Goal: Transaction & Acquisition: Obtain resource

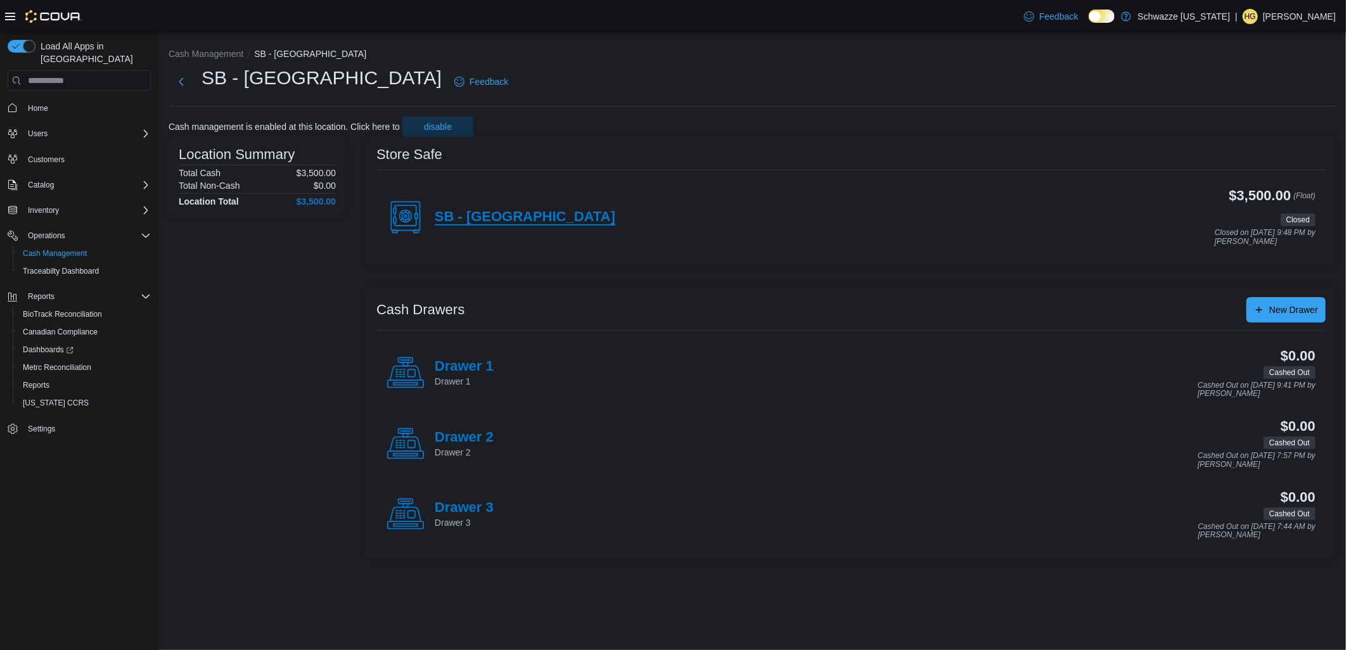
click at [514, 216] on h4 "SB - Brighton Blvd" at bounding box center [525, 217] width 181 height 16
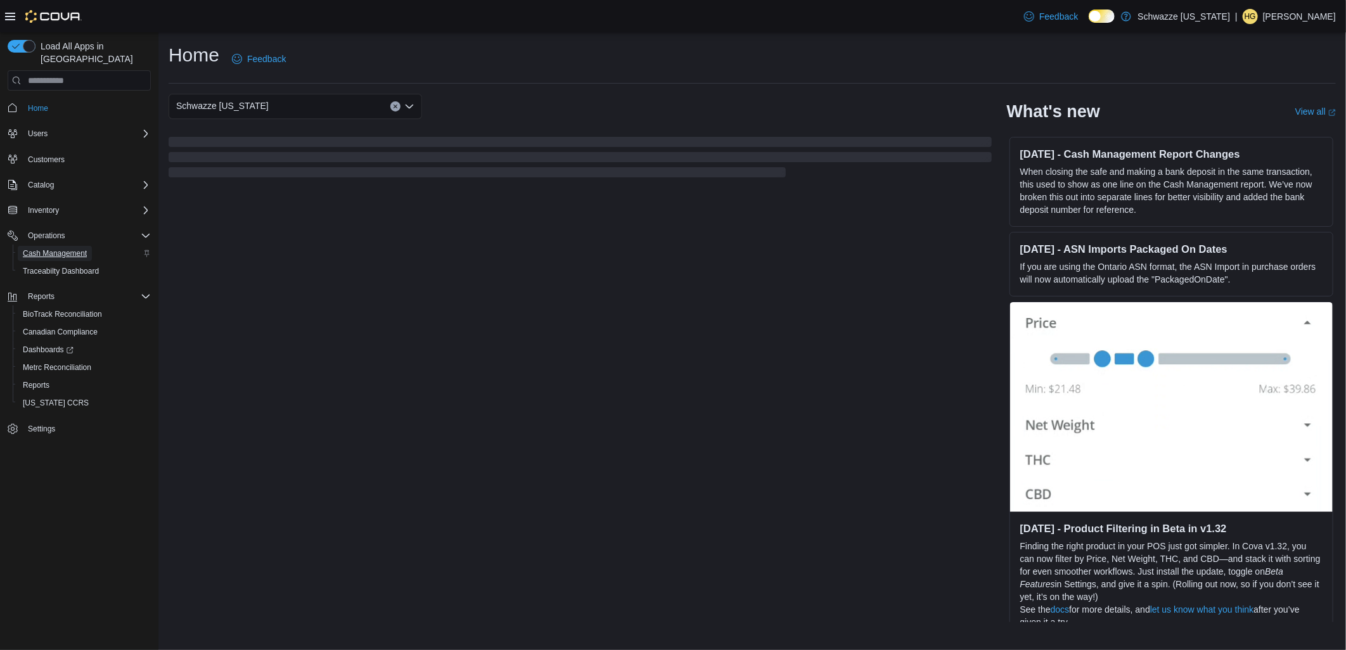
click at [68, 248] on span "Cash Management" at bounding box center [55, 253] width 64 height 10
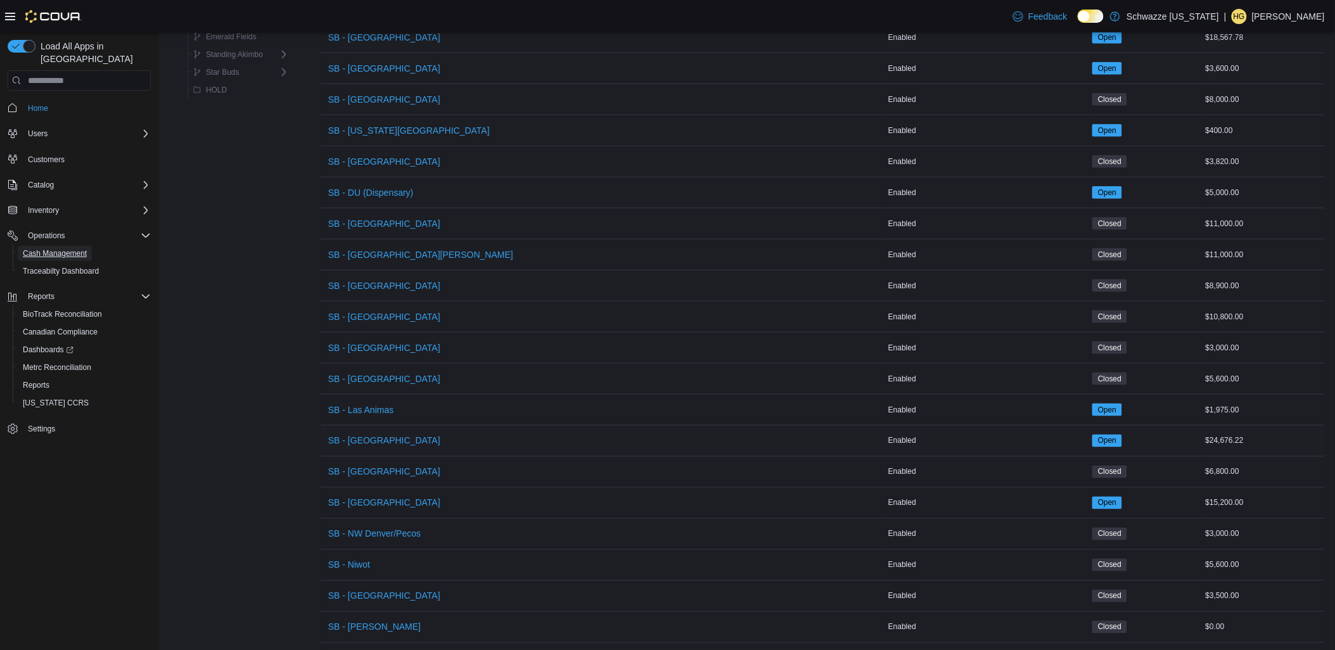
scroll to position [572, 0]
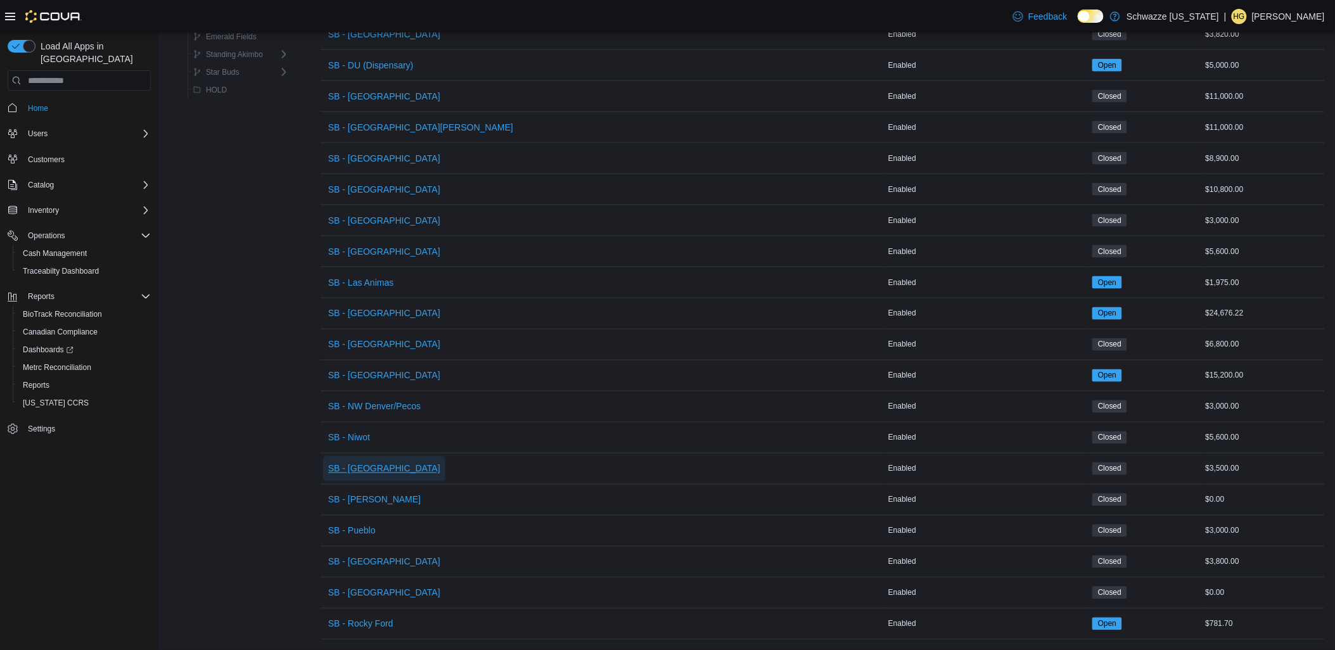
click at [383, 462] on span "SB - [GEOGRAPHIC_DATA]" at bounding box center [384, 468] width 112 height 13
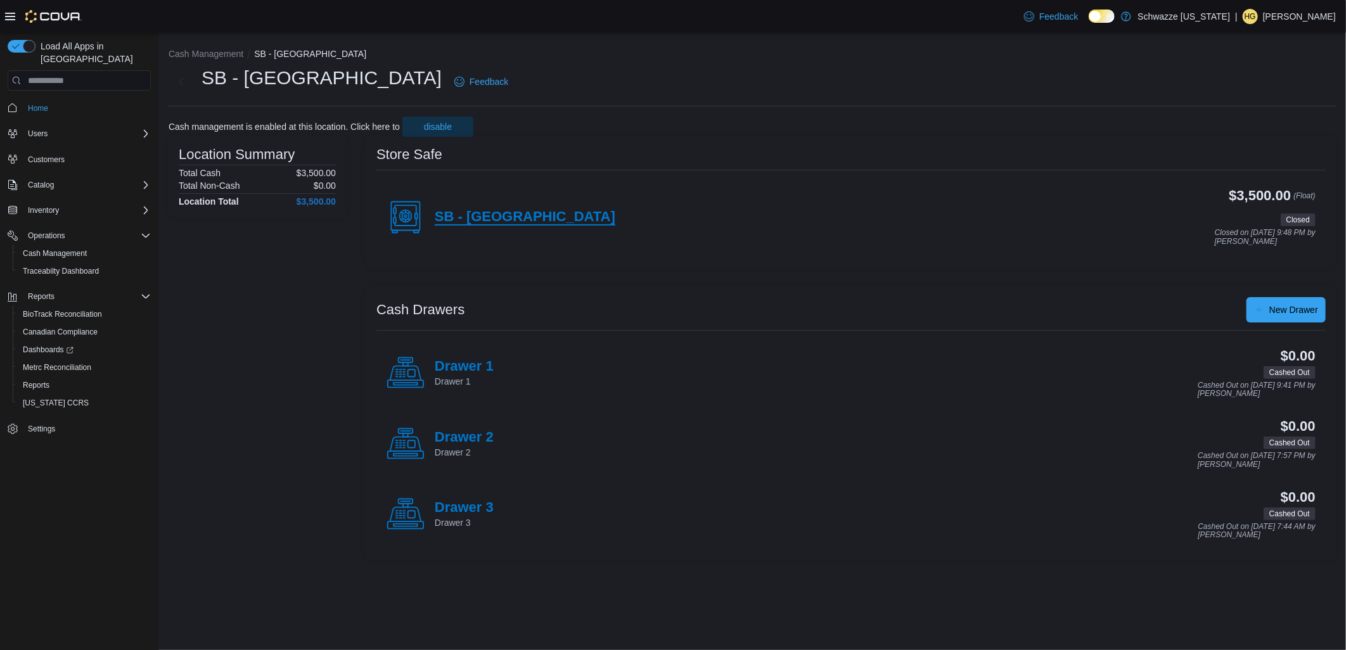
click at [513, 210] on h4 "SB - Brighton Blvd" at bounding box center [525, 217] width 181 height 16
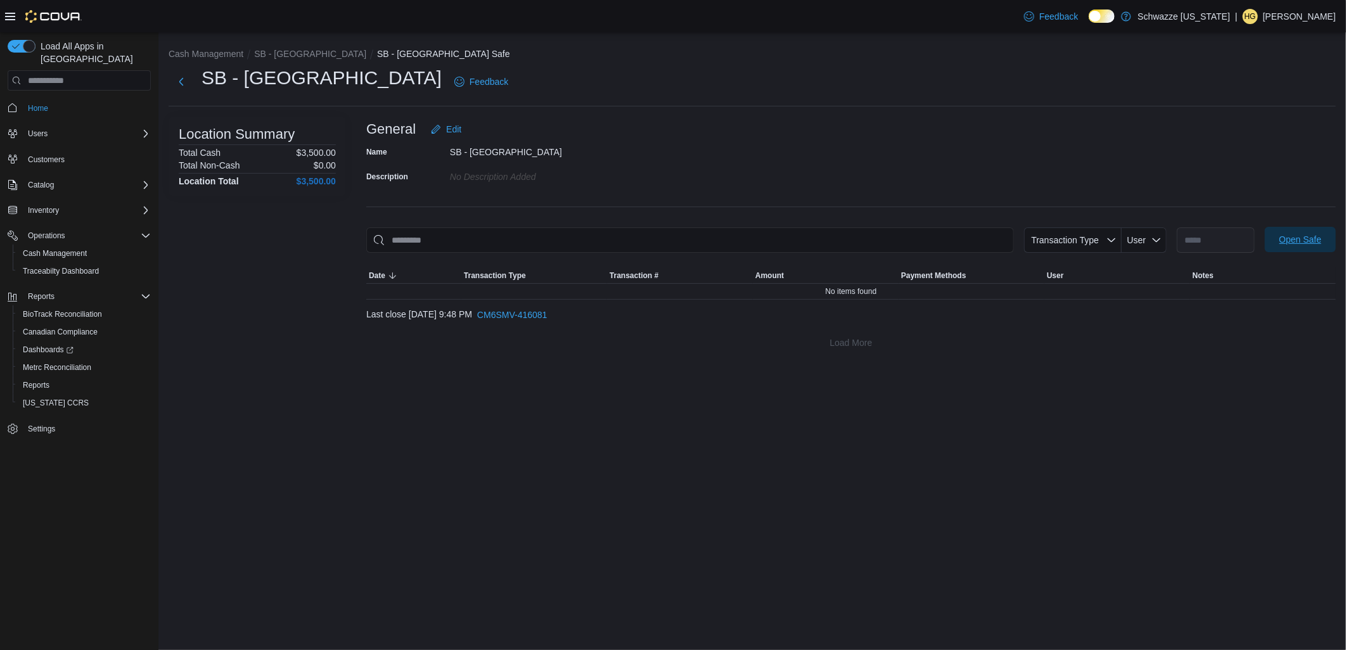
click at [1310, 235] on span "Open Safe" at bounding box center [1300, 239] width 42 height 13
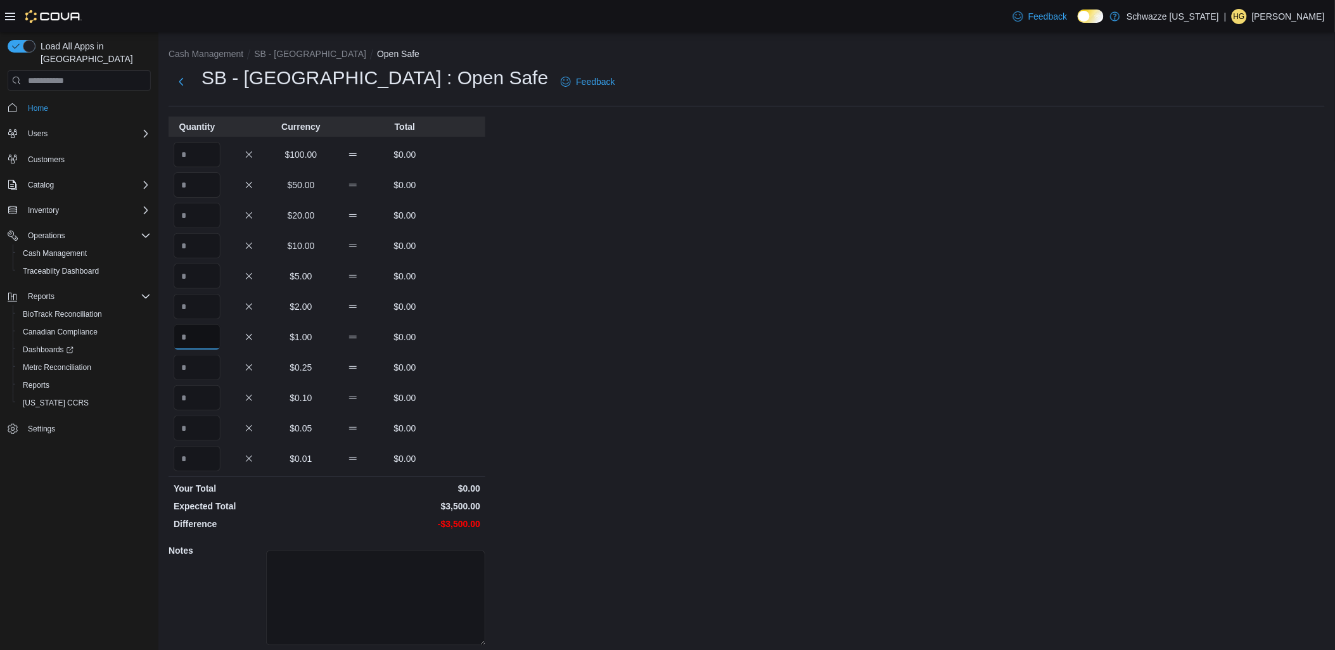
click at [198, 340] on input "Quantity" at bounding box center [197, 336] width 47 height 25
type input "****"
click at [815, 347] on div "Cash Management SB - Brighton Blvd Open Safe SB - North Denver : Open Safe Feed…" at bounding box center [746, 362] width 1176 height 661
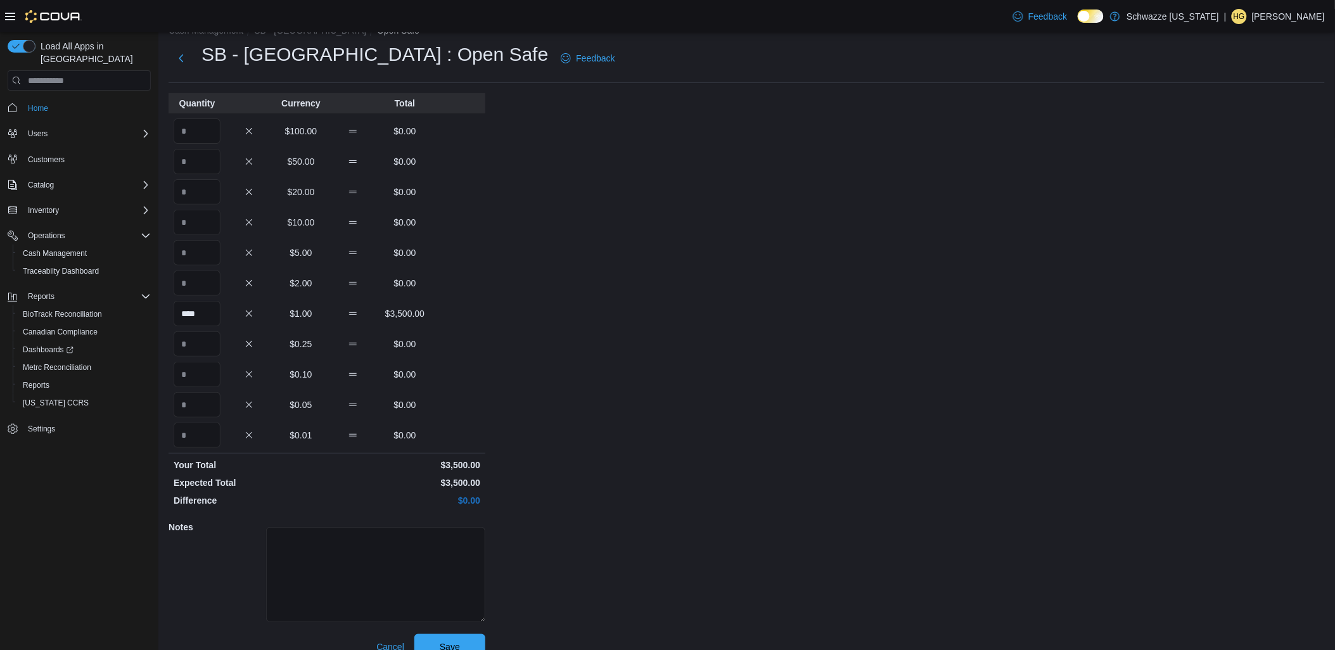
scroll to position [42, 0]
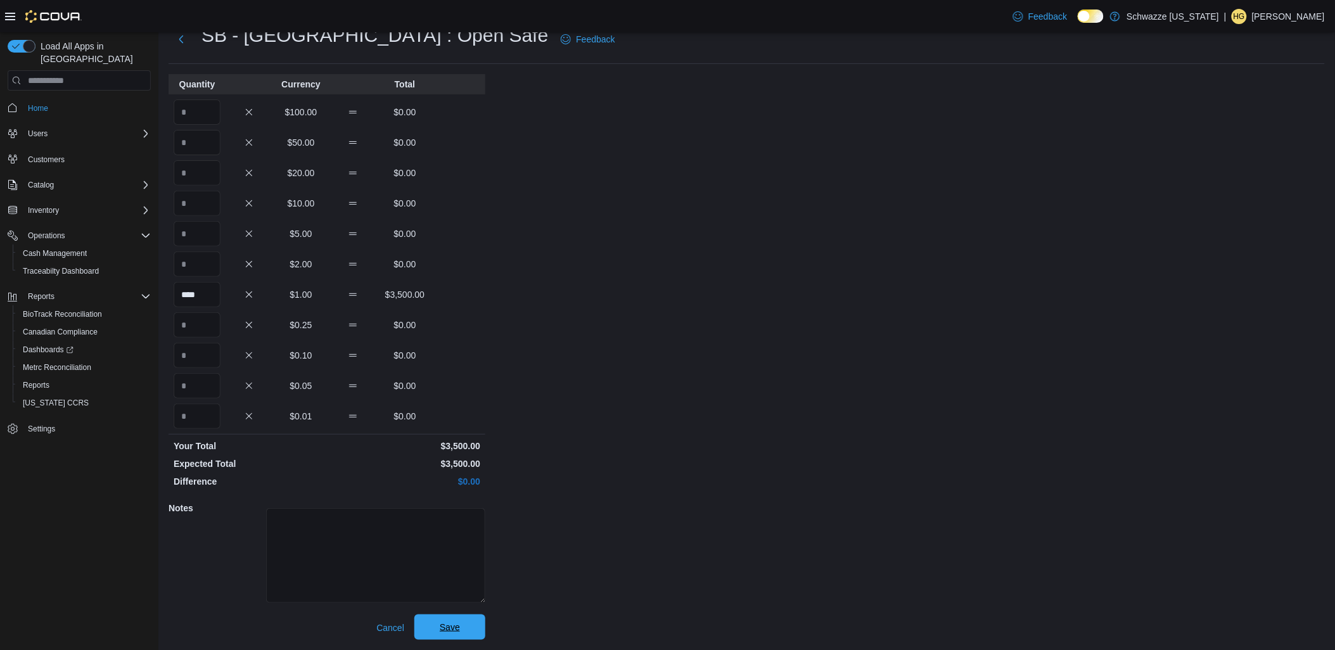
click at [431, 621] on span "Save" at bounding box center [450, 627] width 56 height 25
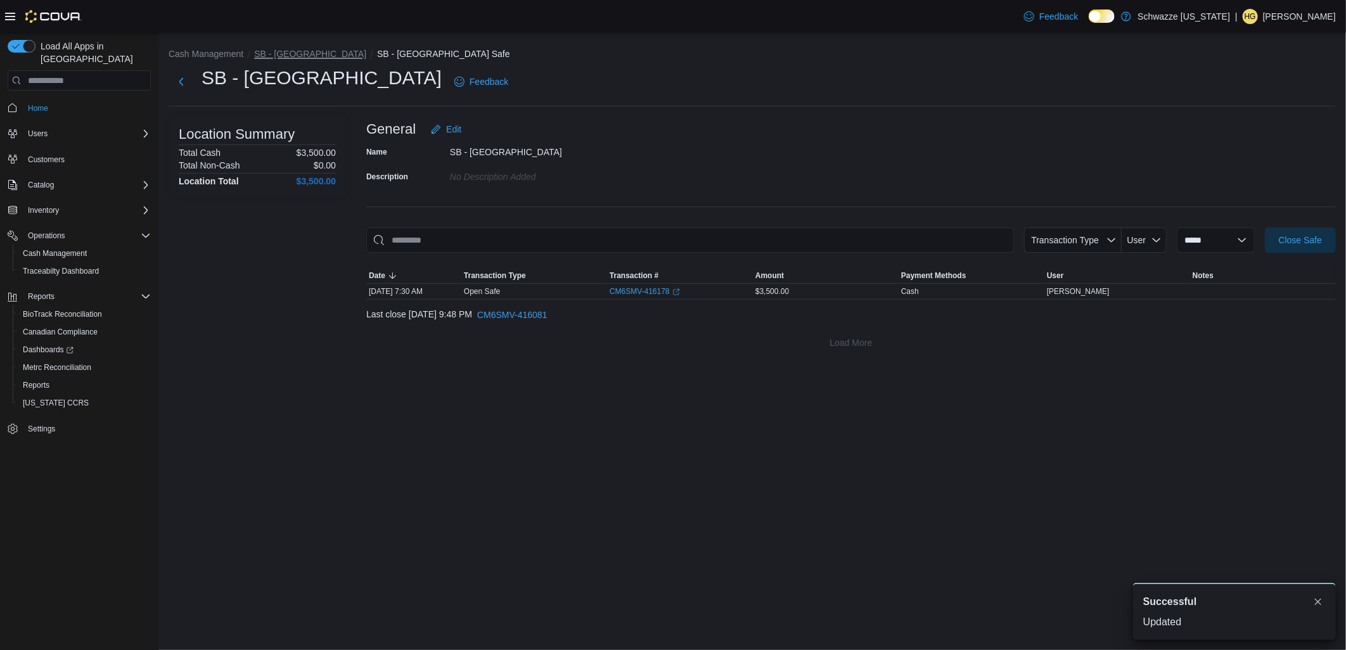
click at [313, 53] on button "SB - [GEOGRAPHIC_DATA]" at bounding box center [310, 54] width 112 height 10
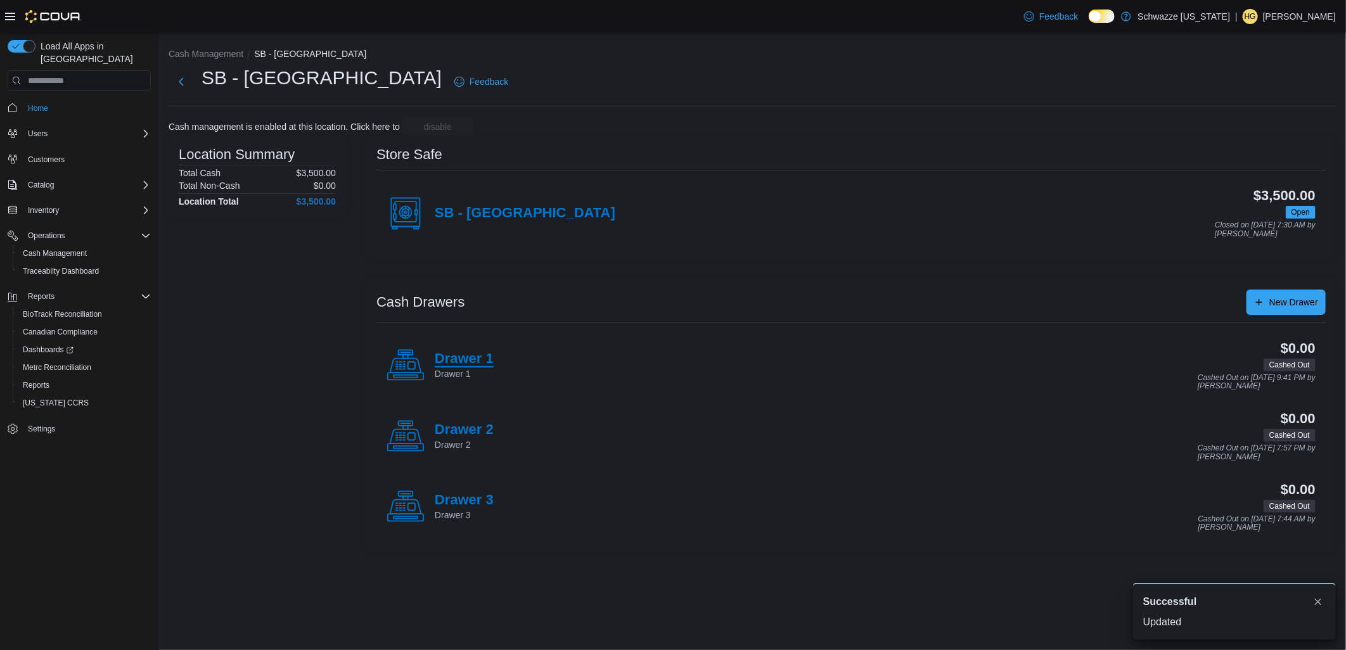
click at [442, 362] on h4 "Drawer 1" at bounding box center [464, 359] width 59 height 16
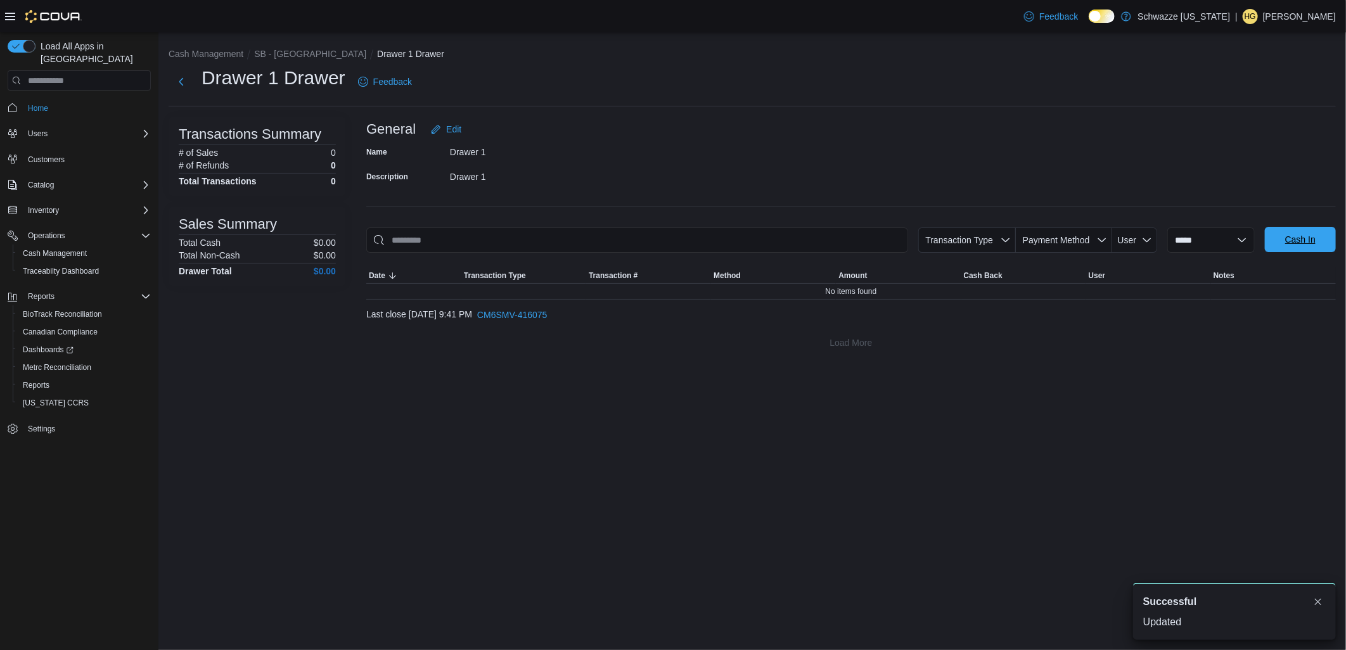
click at [1283, 239] on span "Cash In" at bounding box center [1300, 239] width 56 height 25
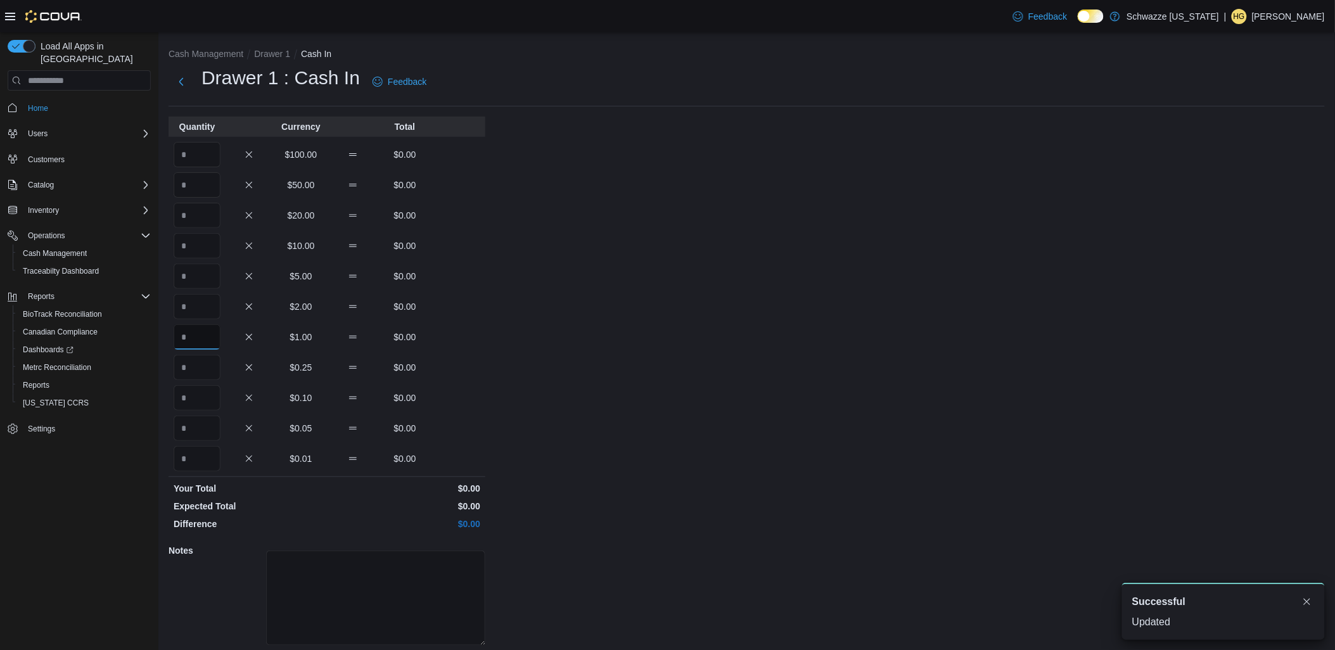
click at [210, 334] on input "Quantity" at bounding box center [197, 336] width 47 height 25
type input "***"
click at [673, 329] on div "Cash Management Drawer 1 Cash In Drawer 1 : Cash In Feedback Quantity Currency …" at bounding box center [746, 362] width 1176 height 661
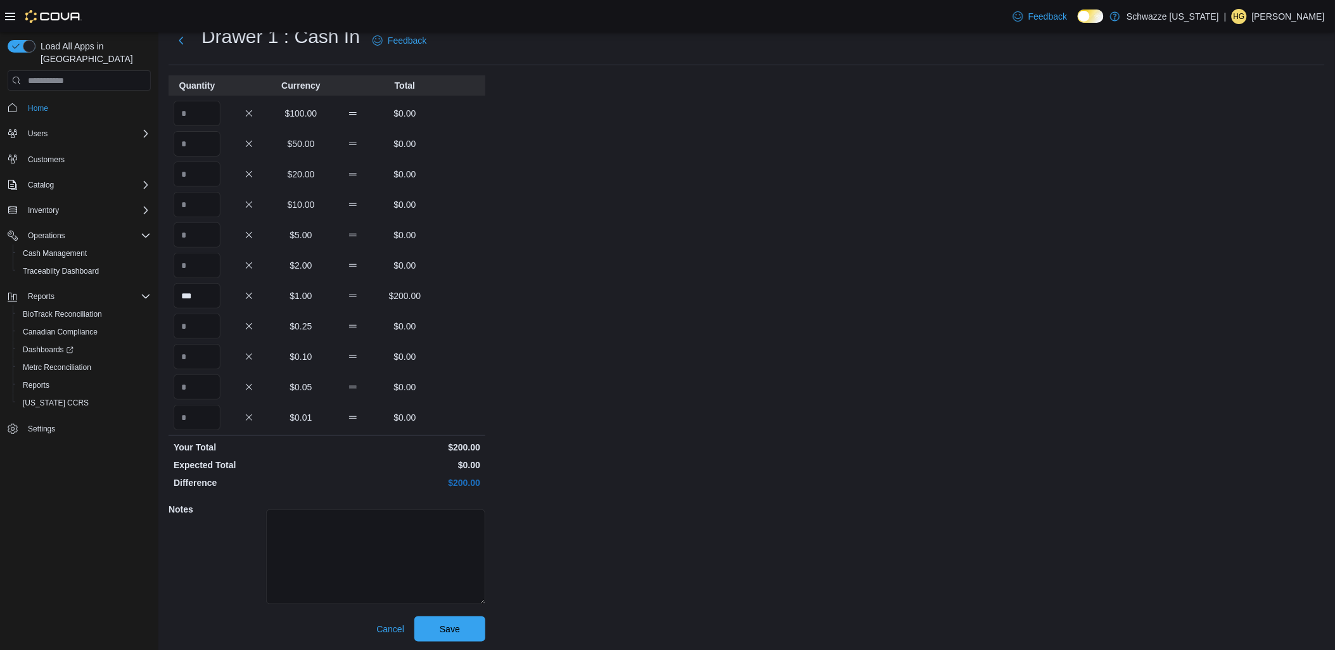
scroll to position [42, 0]
click at [445, 626] on span "Save" at bounding box center [450, 627] width 20 height 13
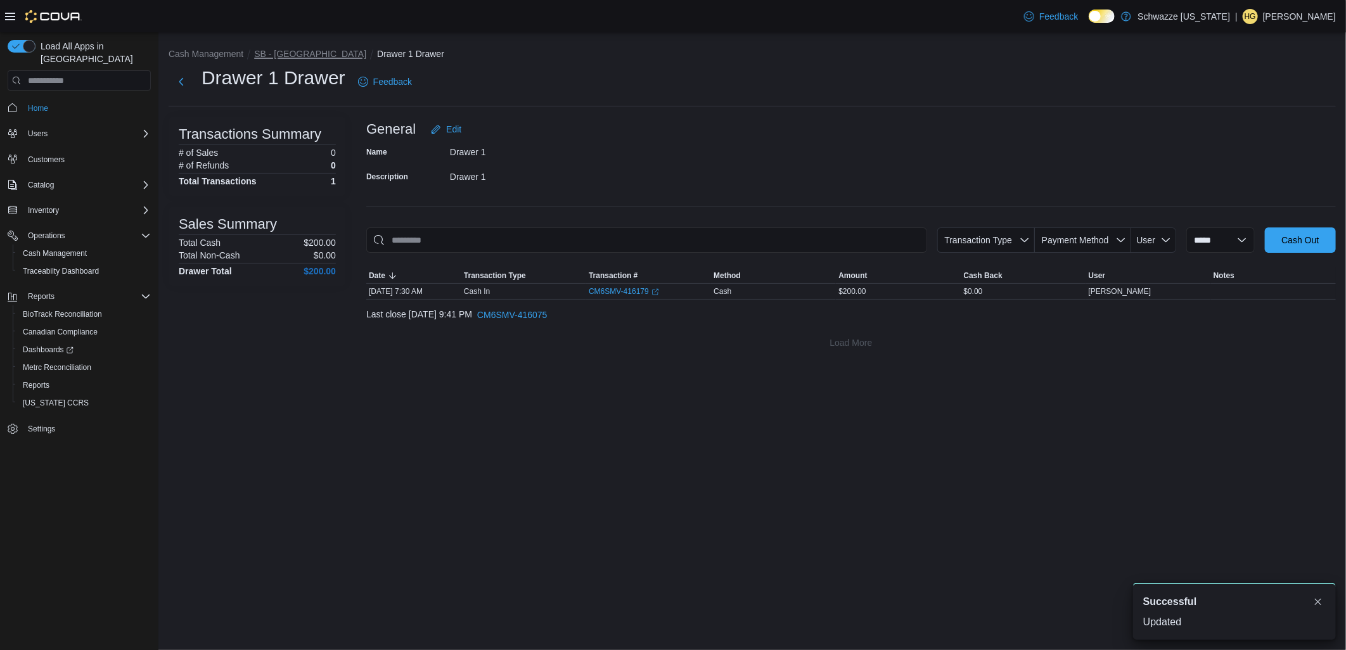
click at [286, 49] on button "SB - [GEOGRAPHIC_DATA]" at bounding box center [310, 54] width 112 height 10
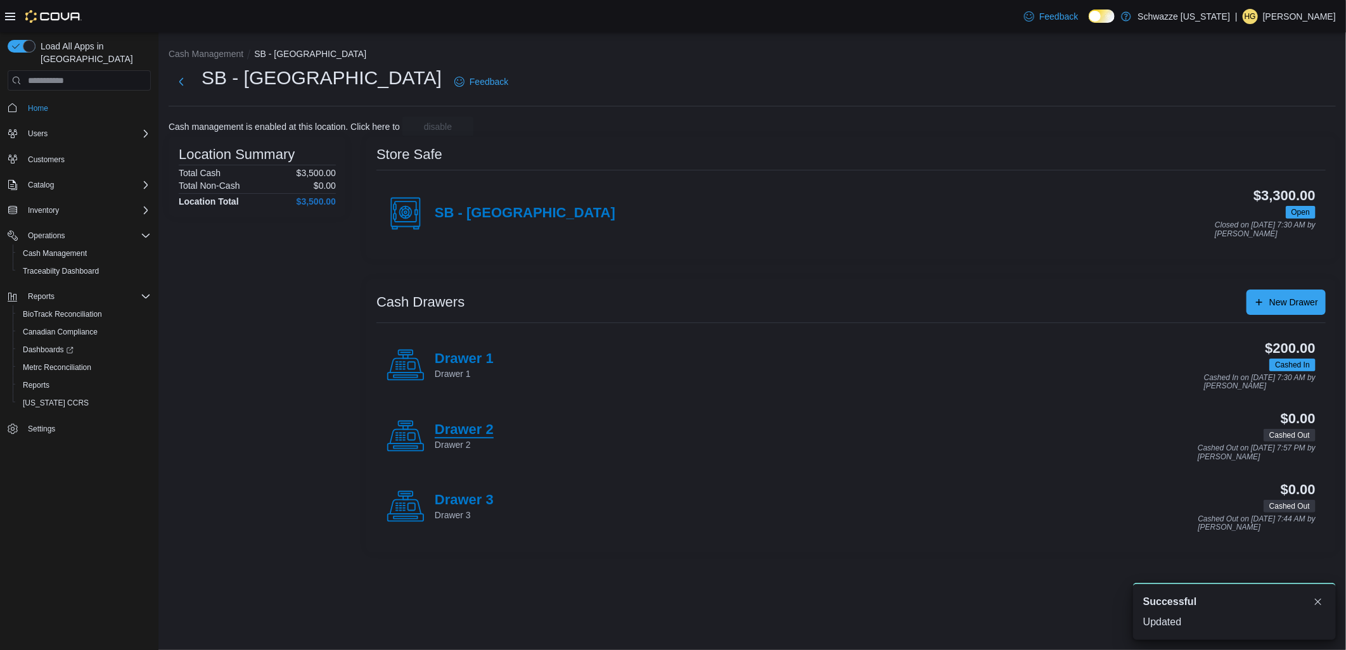
click at [478, 432] on h4 "Drawer 2" at bounding box center [464, 430] width 59 height 16
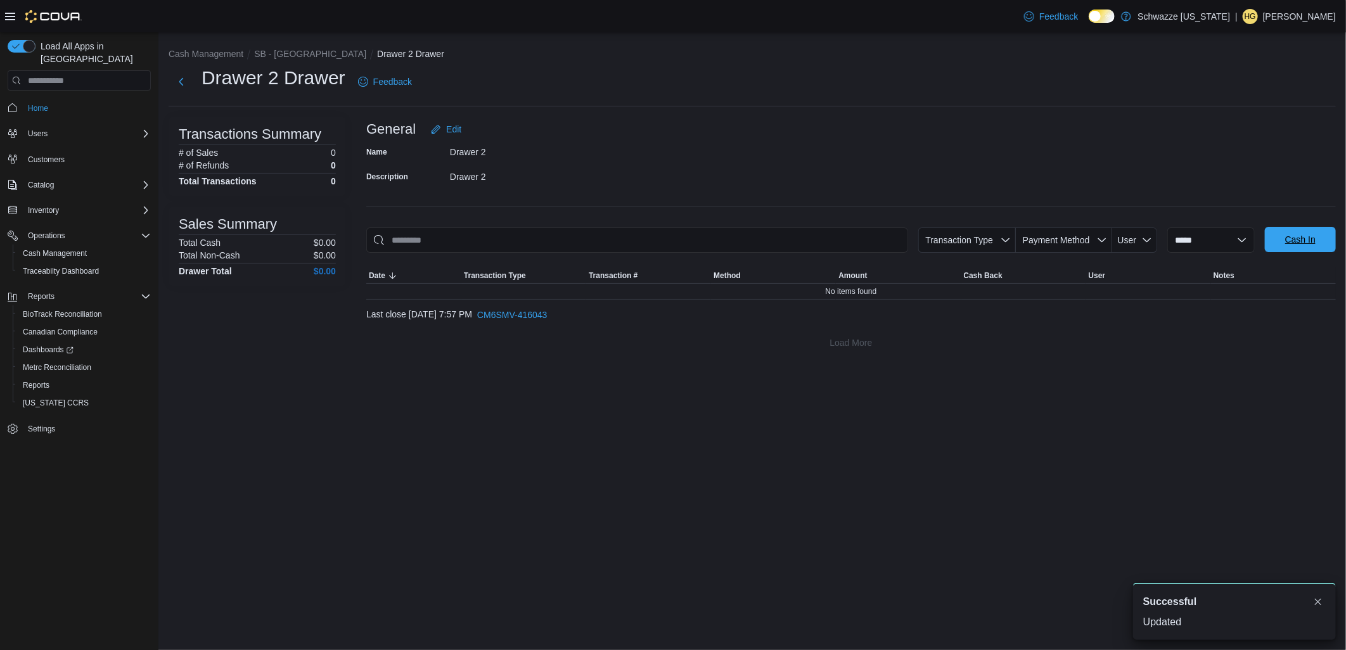
click at [1320, 232] on span "Cash In" at bounding box center [1300, 239] width 56 height 25
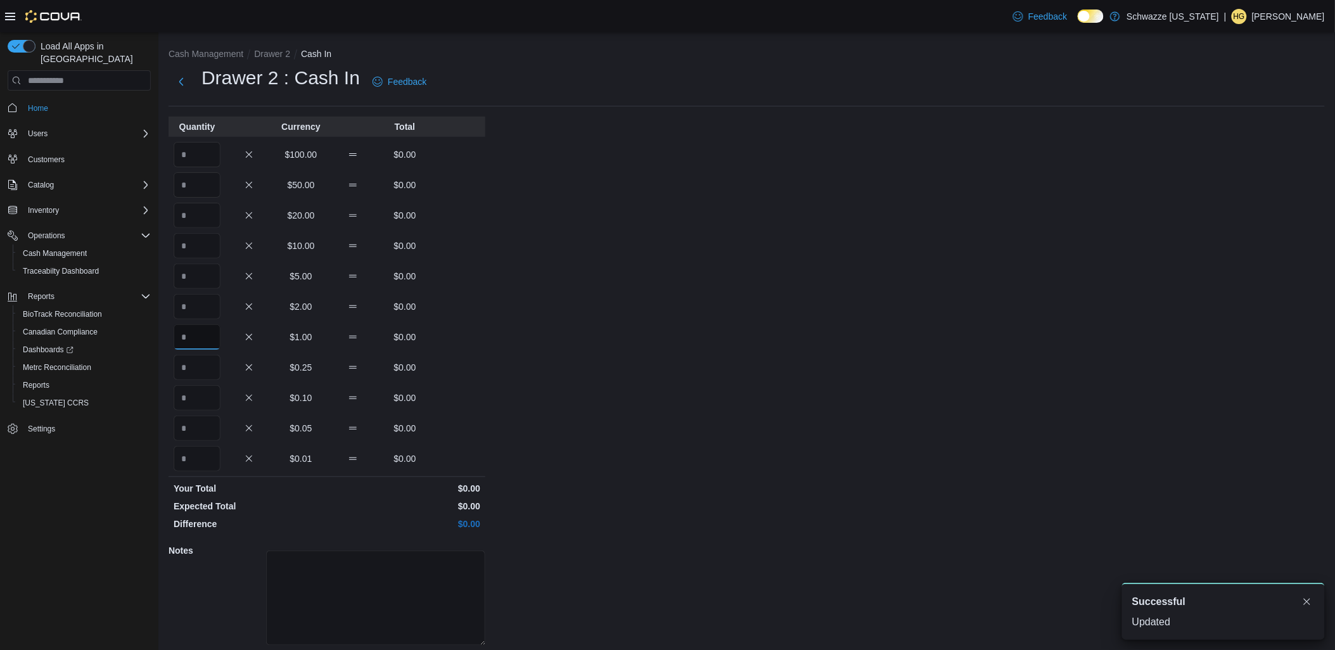
click at [198, 340] on input "Quantity" at bounding box center [197, 336] width 47 height 25
type input "***"
click at [723, 307] on div "Cash Management Drawer 2 Cash In Drawer 2 : Cash In Feedback Quantity Currency …" at bounding box center [746, 362] width 1176 height 661
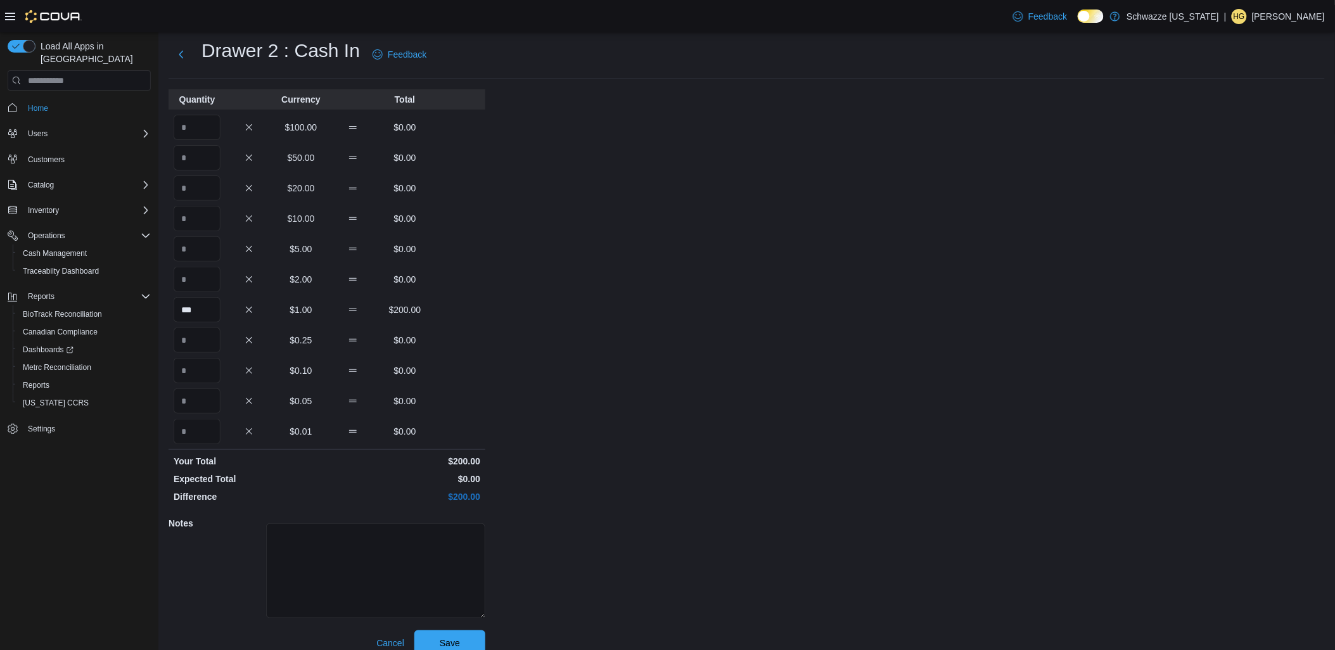
scroll to position [42, 0]
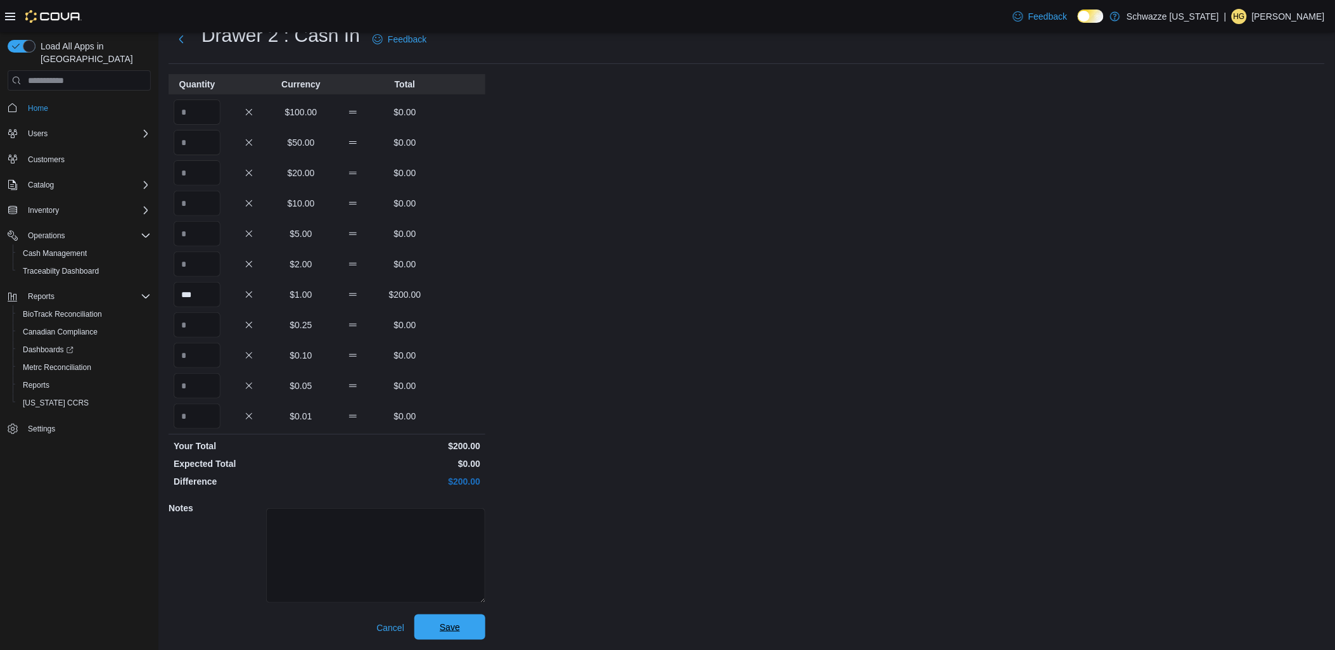
click at [476, 634] on span "Save" at bounding box center [450, 627] width 56 height 25
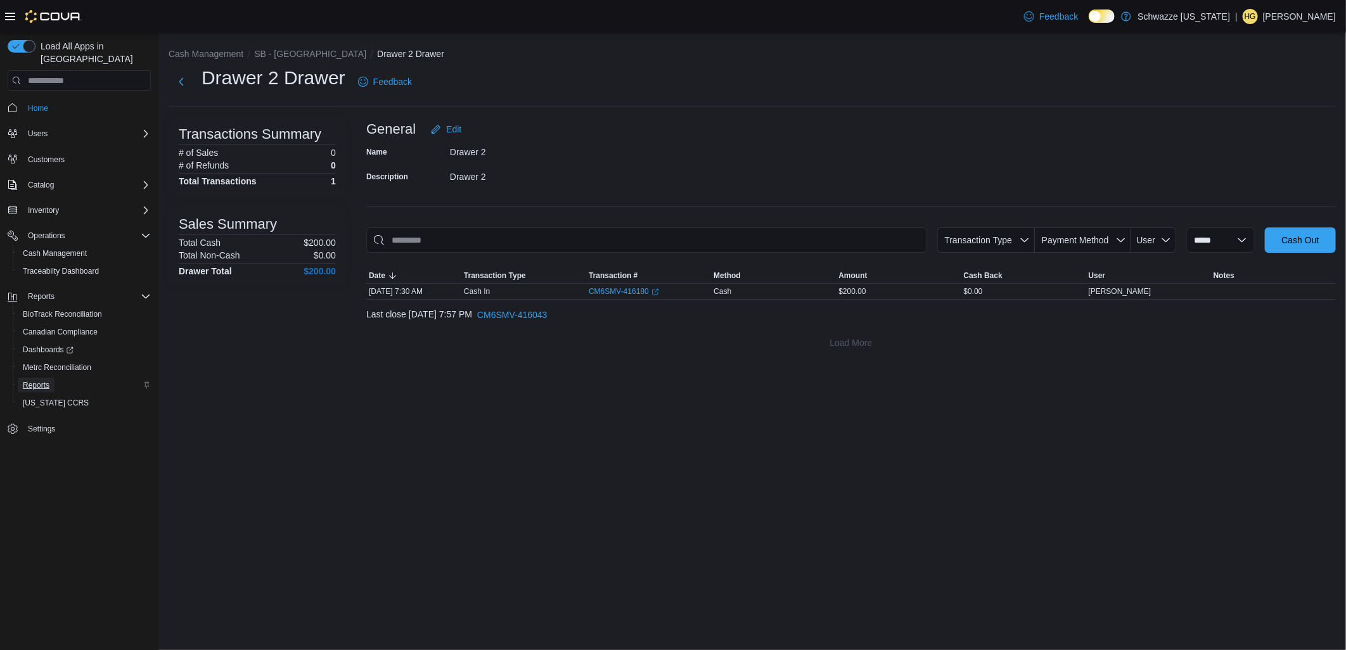
click at [40, 380] on span "Reports" at bounding box center [36, 385] width 27 height 10
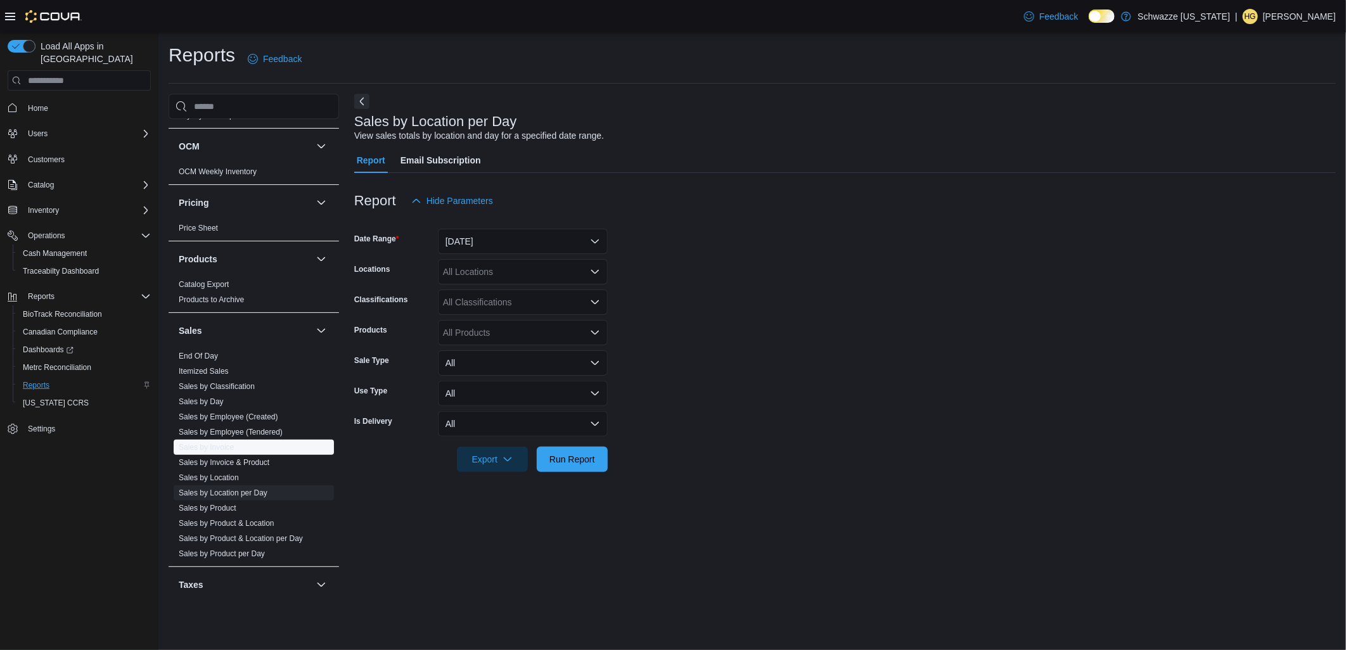
scroll to position [790, 0]
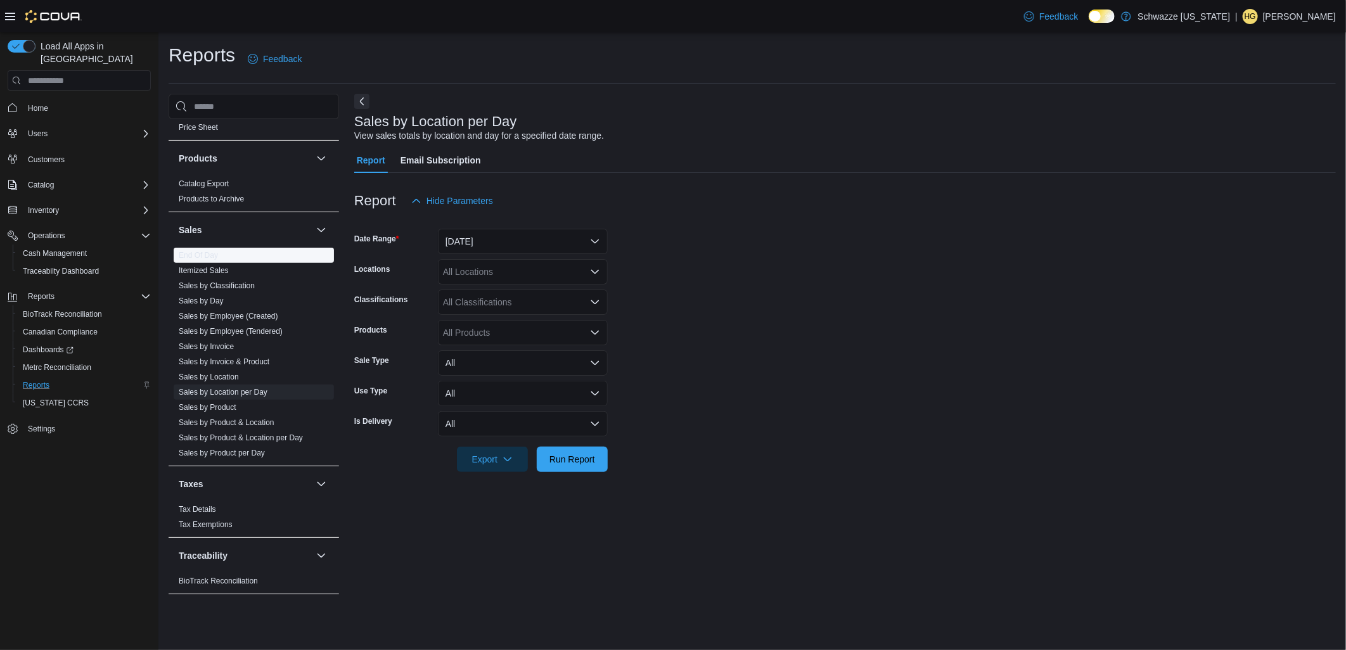
click at [206, 254] on link "End Of Day" at bounding box center [198, 255] width 39 height 9
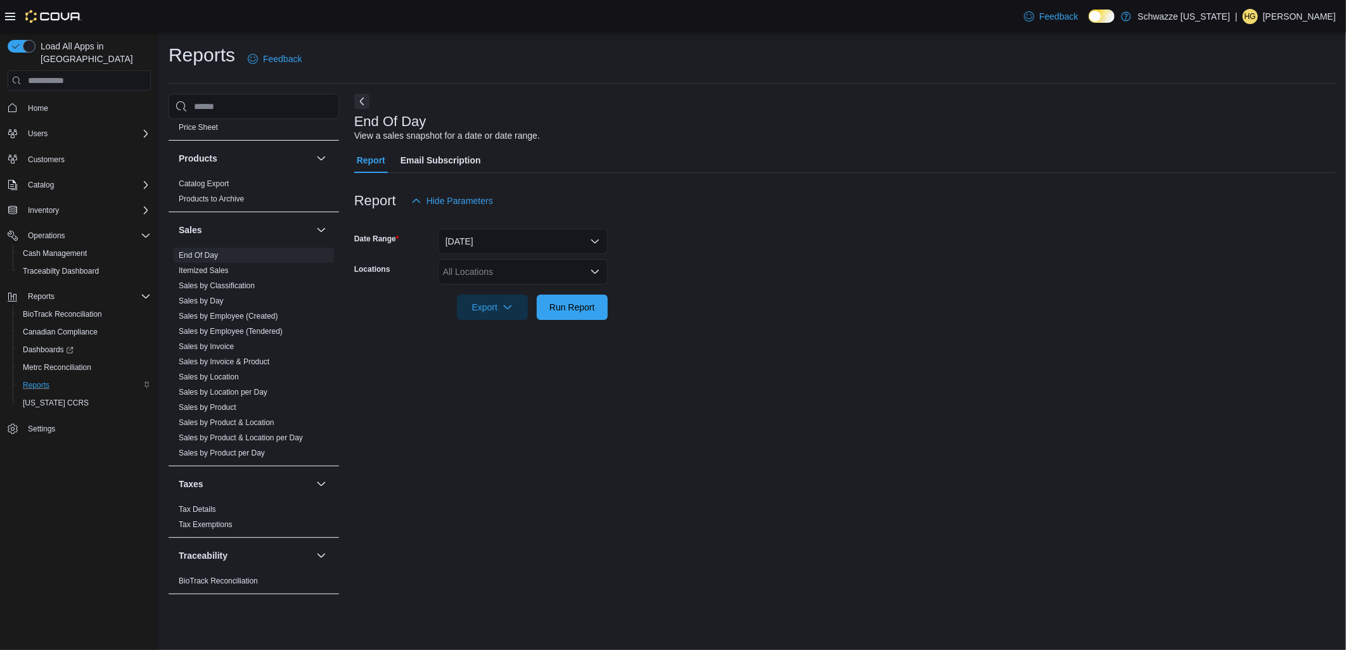
click at [516, 263] on div "All Locations" at bounding box center [523, 271] width 170 height 25
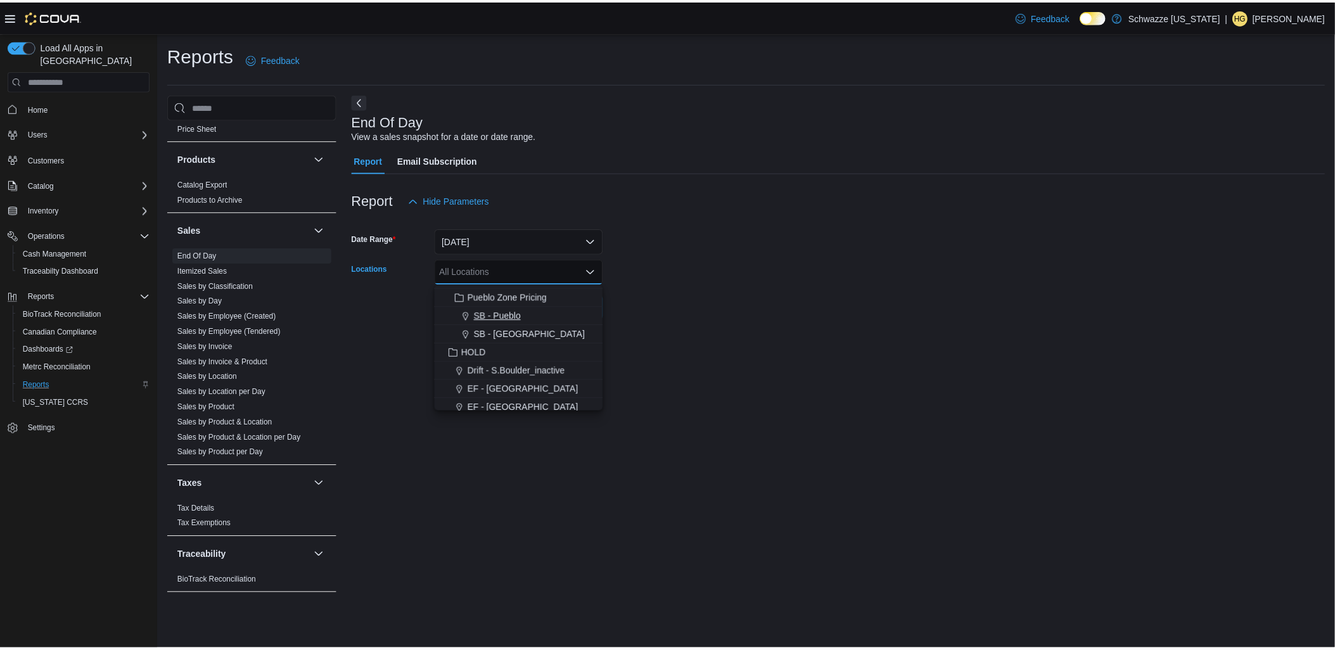
scroll to position [422, 0]
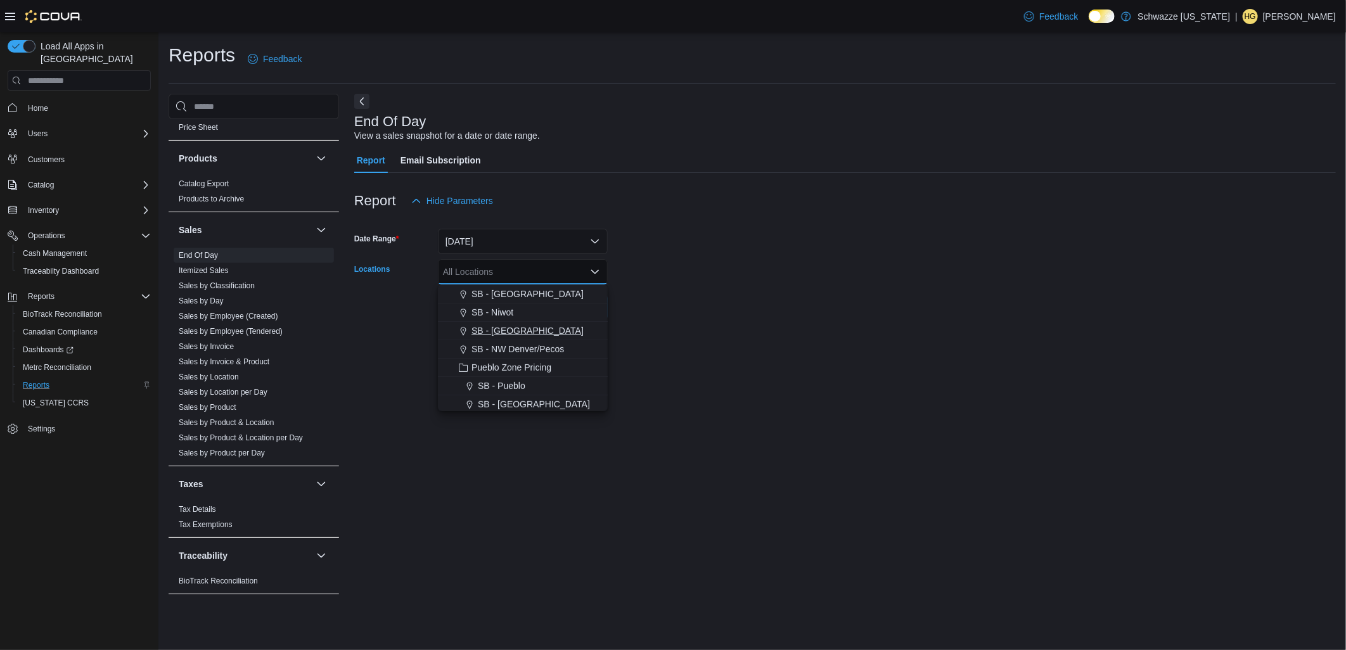
click at [528, 326] on span "SB - [GEOGRAPHIC_DATA]" at bounding box center [527, 330] width 112 height 13
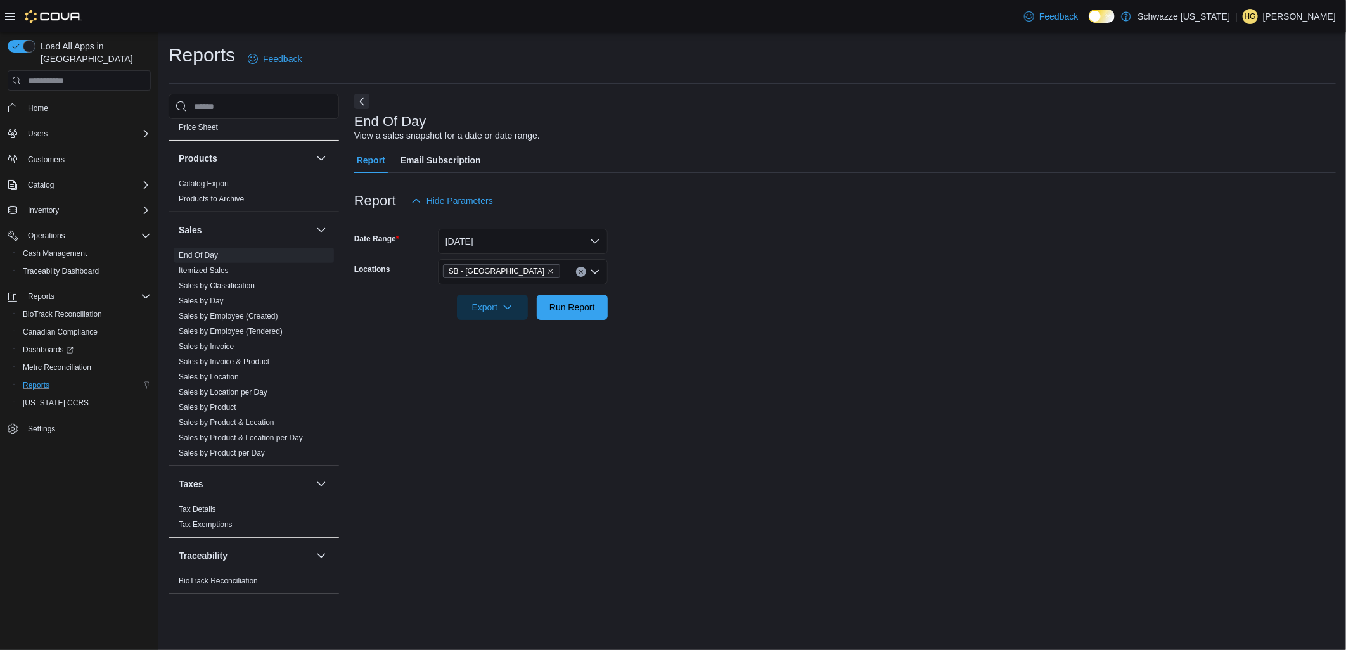
click at [851, 320] on div at bounding box center [844, 327] width 981 height 15
click at [568, 309] on span "Run Report" at bounding box center [572, 306] width 46 height 13
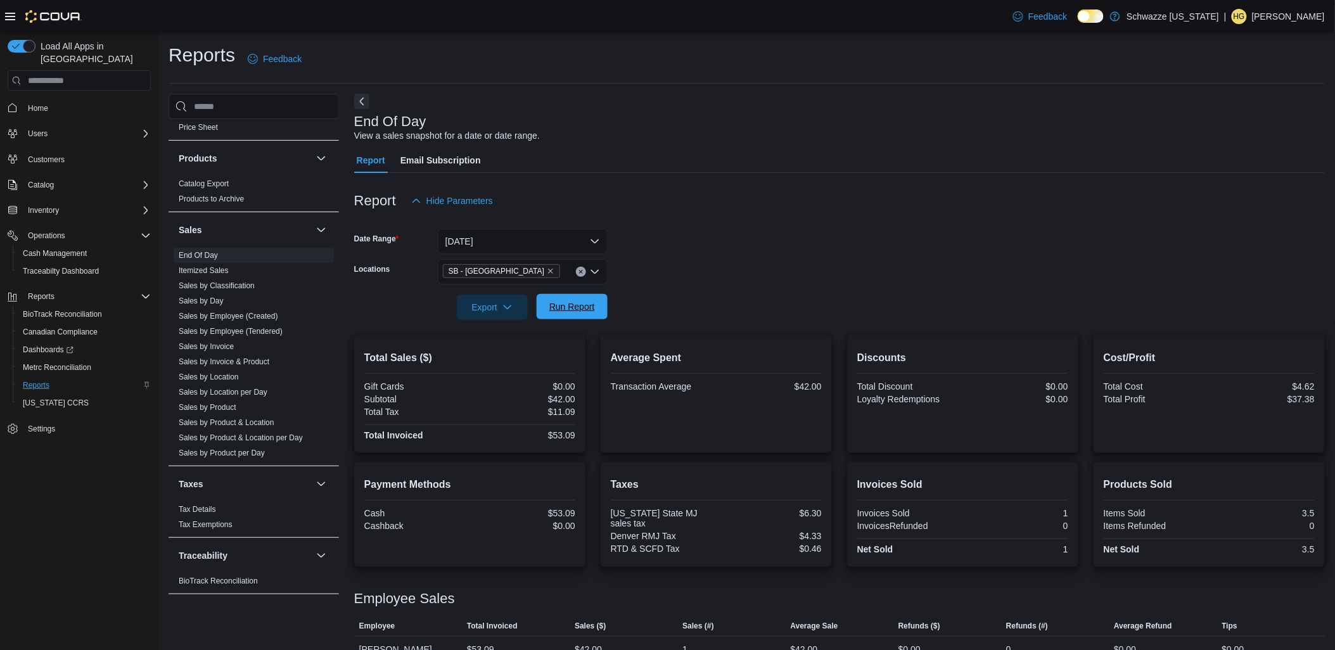
click at [561, 304] on span "Run Report" at bounding box center [572, 306] width 46 height 13
click at [591, 285] on div at bounding box center [839, 289] width 971 height 10
click at [591, 293] on div at bounding box center [839, 289] width 971 height 10
click at [597, 296] on span "Run Report" at bounding box center [572, 306] width 56 height 25
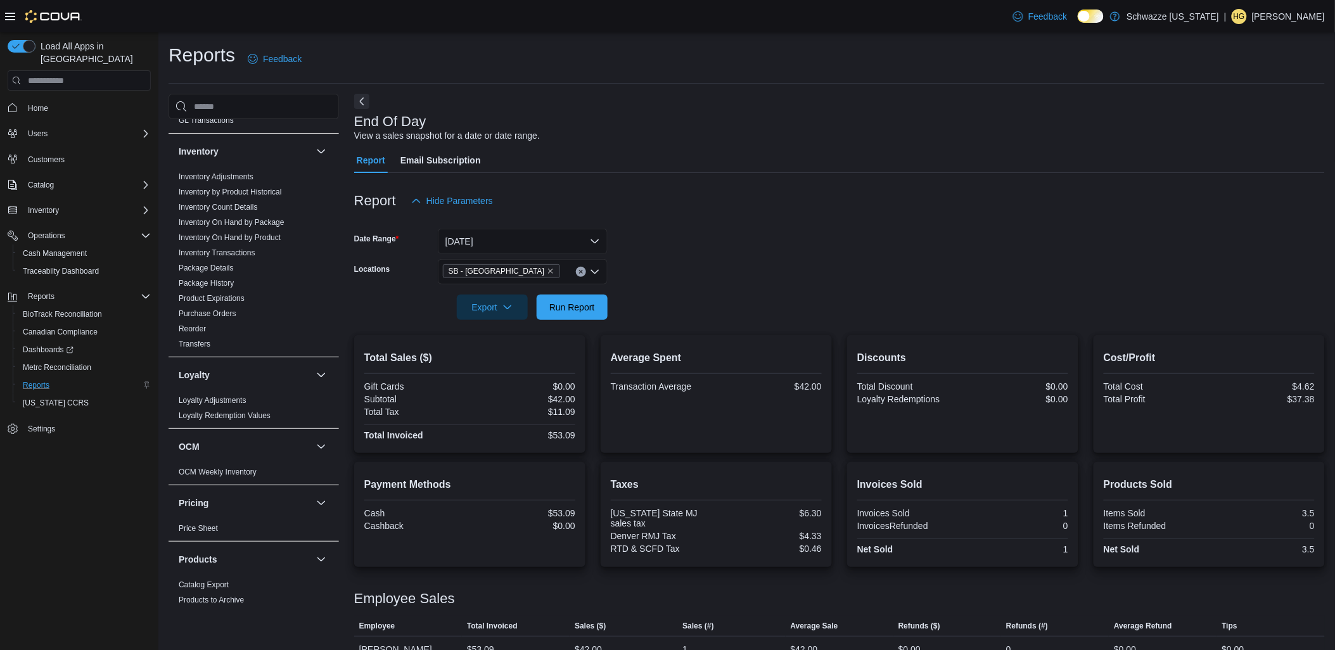
scroll to position [298, 0]
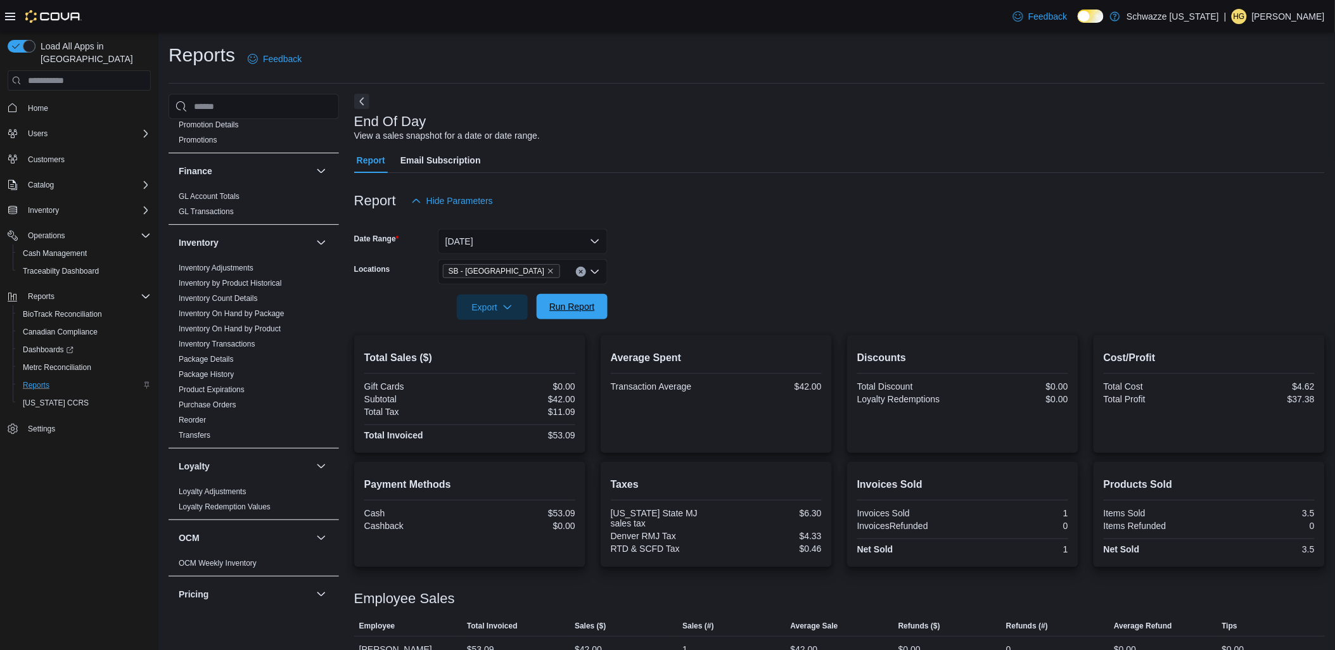
click at [566, 313] on span "Run Report" at bounding box center [572, 306] width 46 height 13
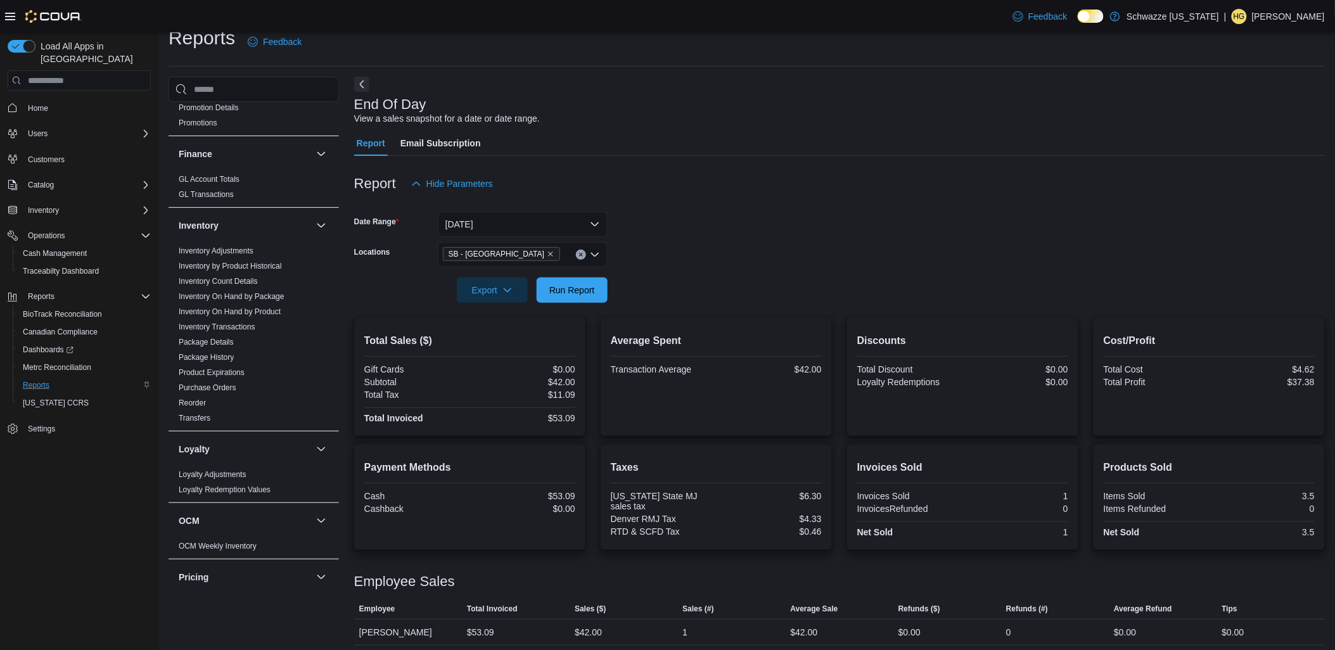
scroll to position [22, 0]
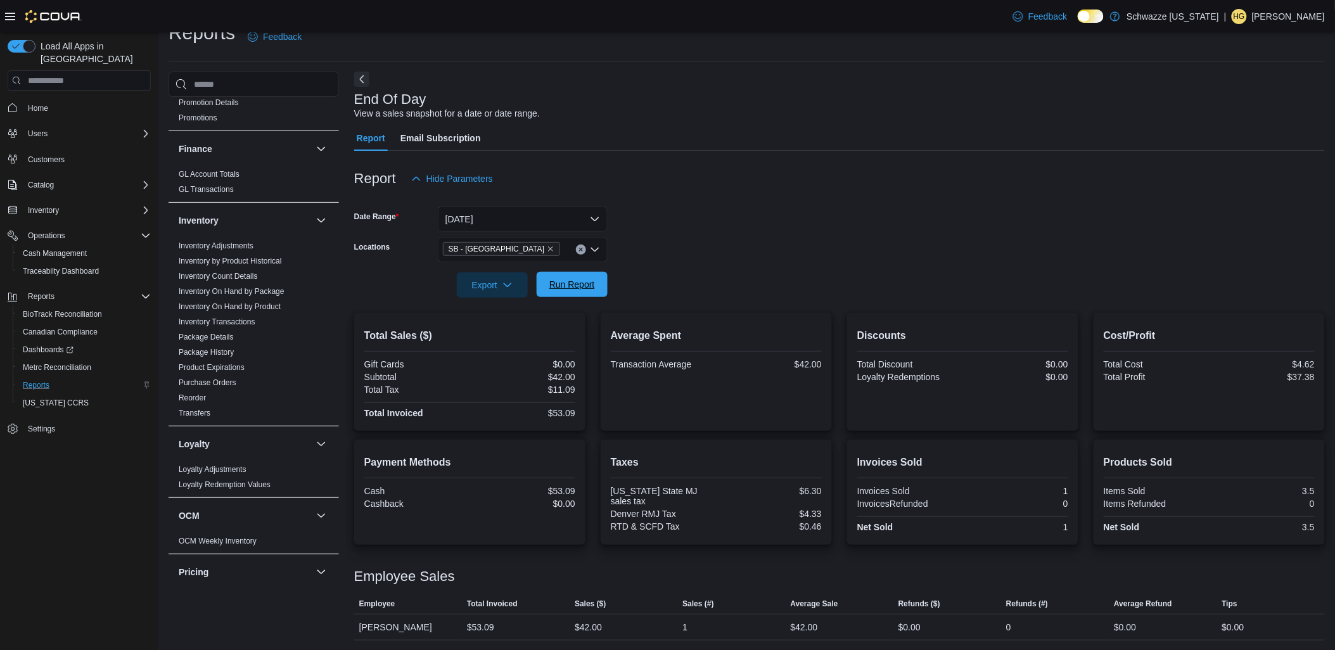
click at [590, 280] on span "Run Report" at bounding box center [572, 284] width 46 height 13
click at [559, 274] on span "Run Report" at bounding box center [572, 284] width 56 height 25
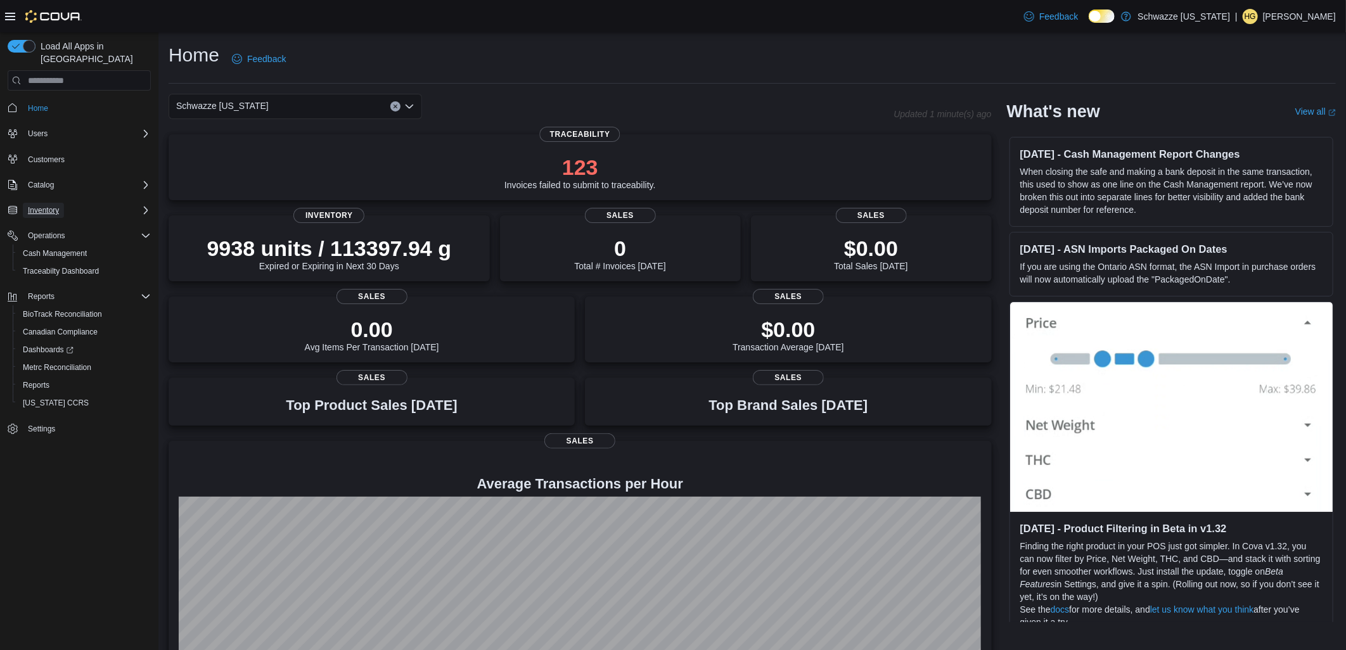
click at [49, 205] on span "Inventory" at bounding box center [43, 210] width 31 height 10
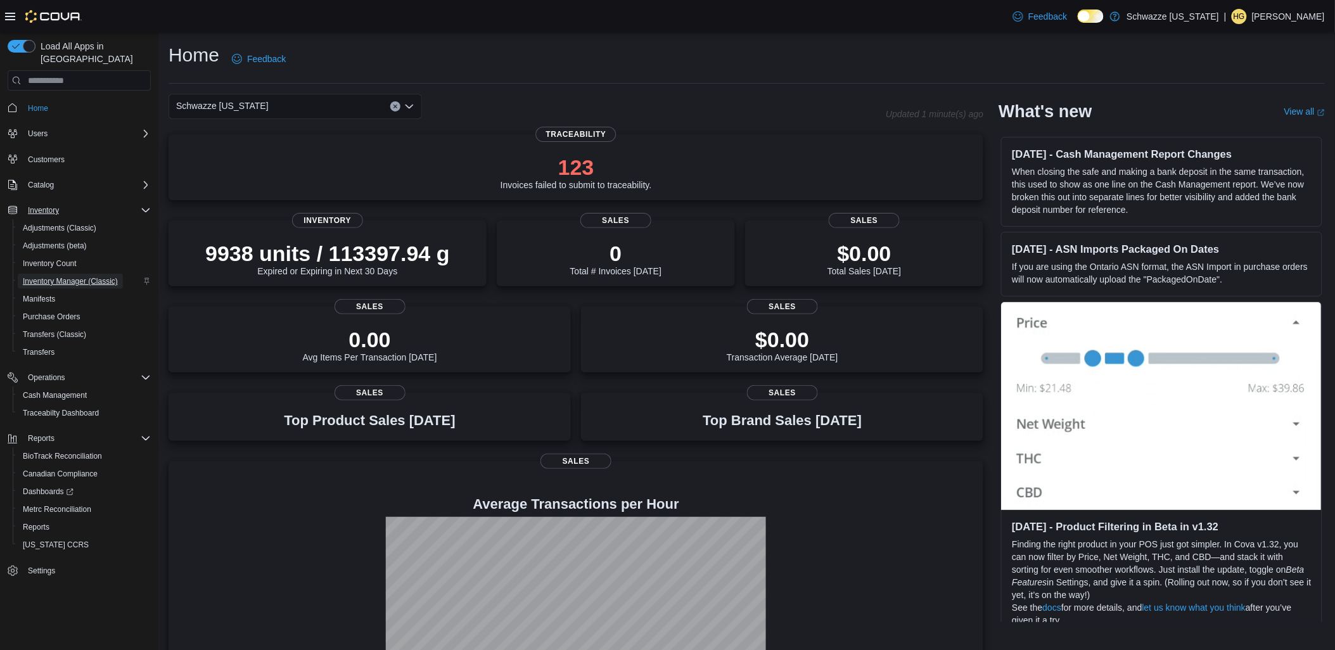
click at [79, 274] on span "Inventory Manager (Classic)" at bounding box center [70, 281] width 95 height 15
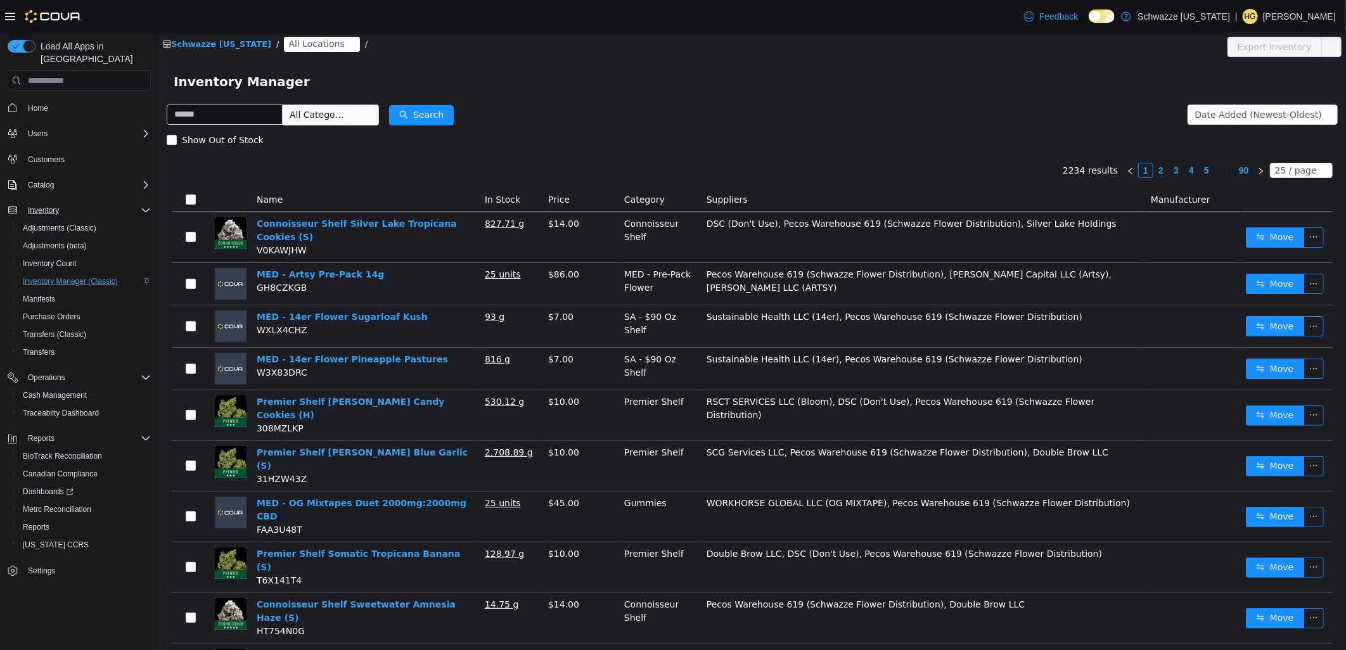
click at [1104, 17] on icon at bounding box center [1100, 17] width 5 height 6
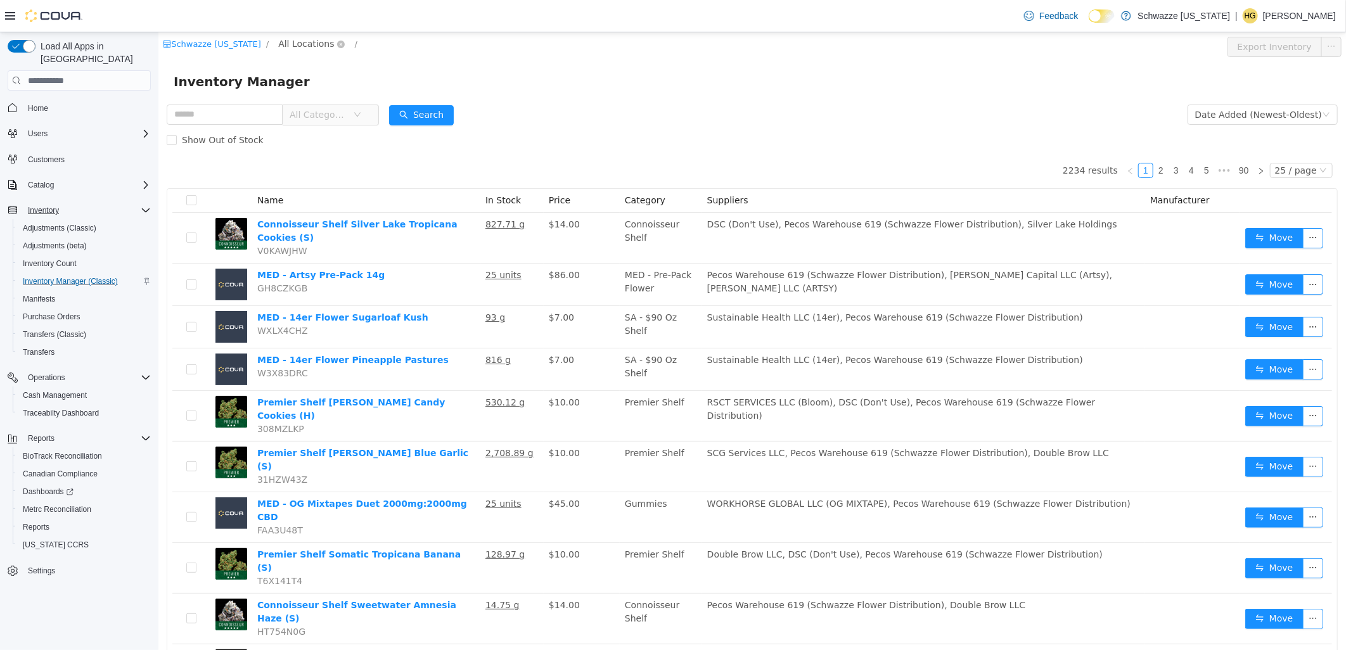
click at [280, 48] on span "All Locations" at bounding box center [305, 44] width 56 height 14
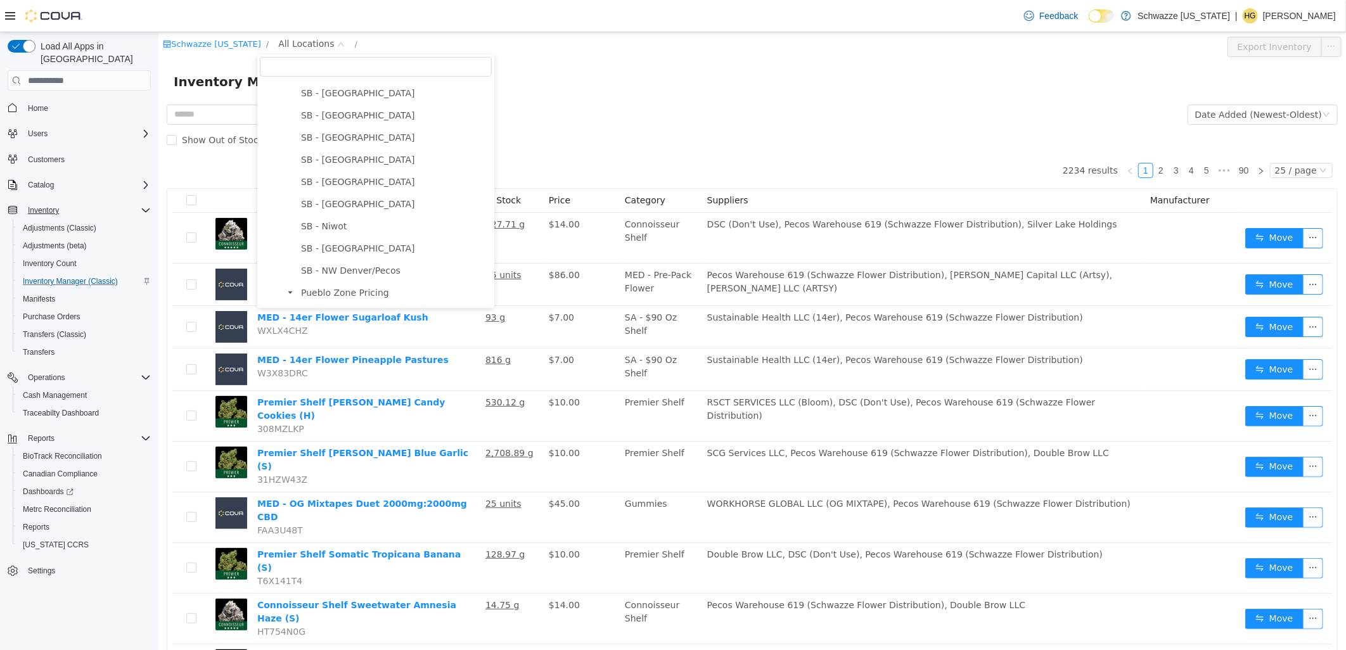
scroll to position [422, 0]
click at [359, 220] on span "SB - [GEOGRAPHIC_DATA]" at bounding box center [357, 222] width 114 height 10
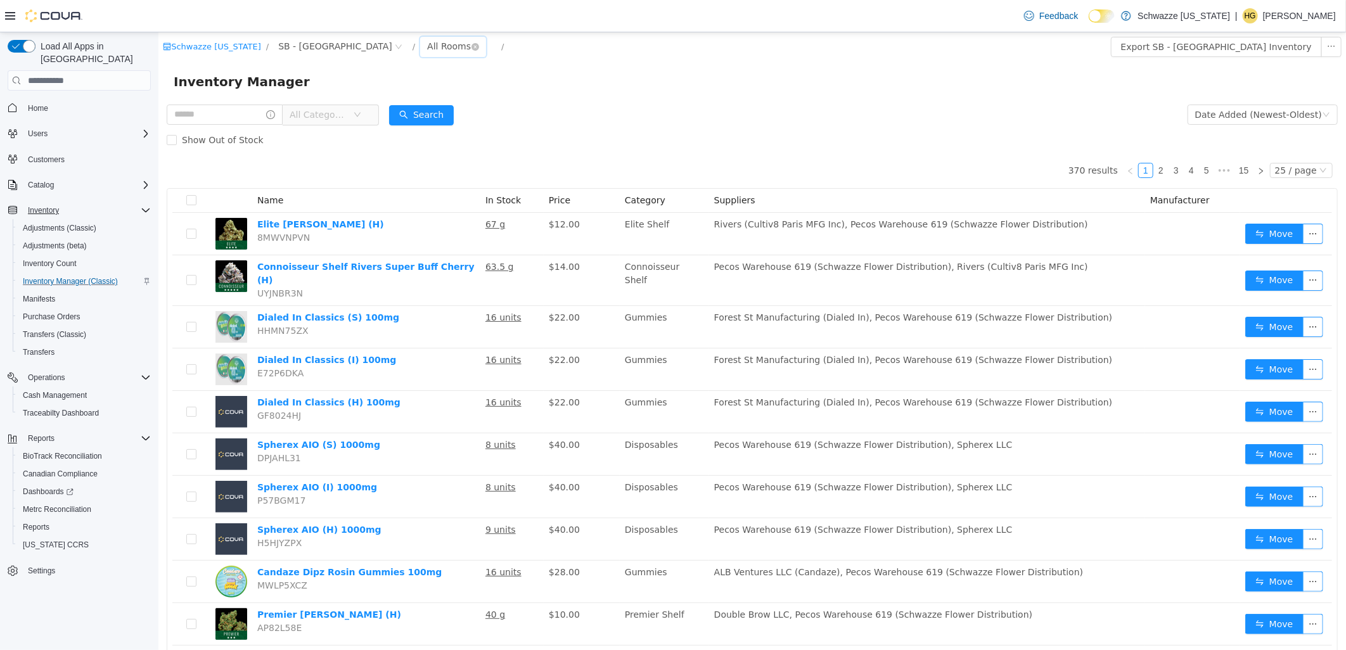
click at [426, 39] on div "All Rooms" at bounding box center [448, 46] width 44 height 19
click at [406, 116] on li "Back Stock" at bounding box center [399, 113] width 76 height 20
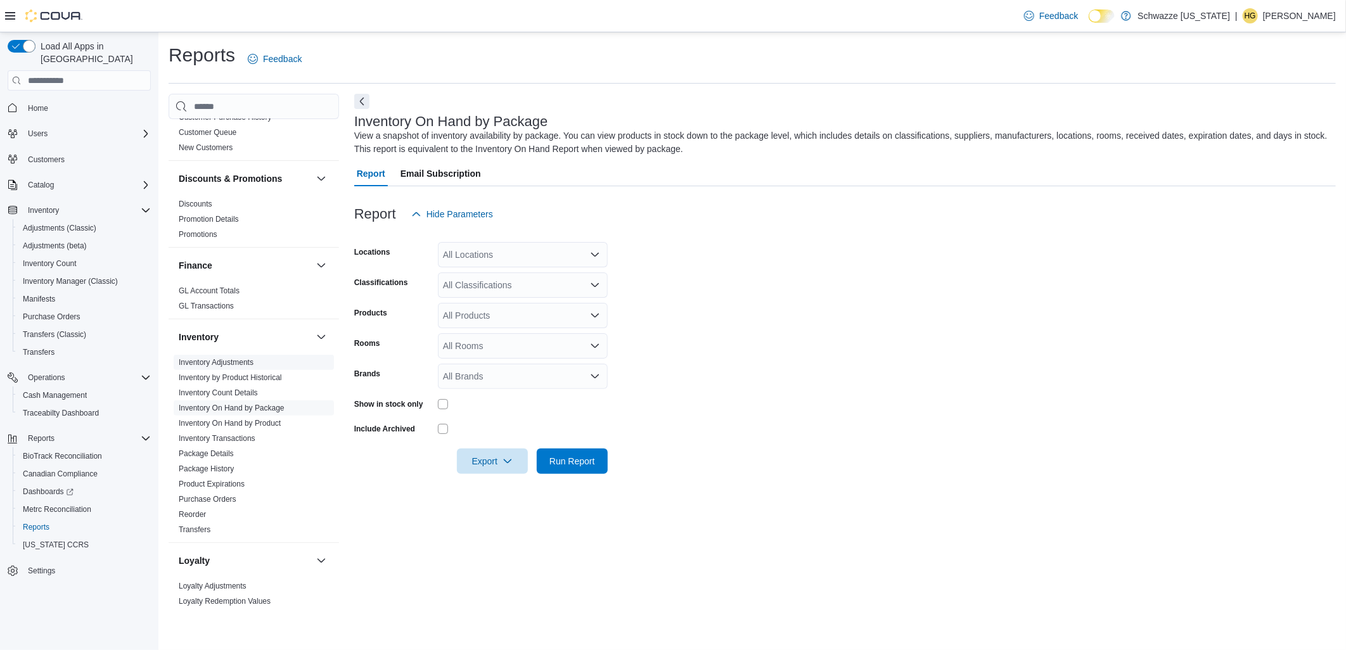
scroll to position [211, 0]
click at [262, 416] on link "Inventory On Hand by Product" at bounding box center [230, 415] width 102 height 9
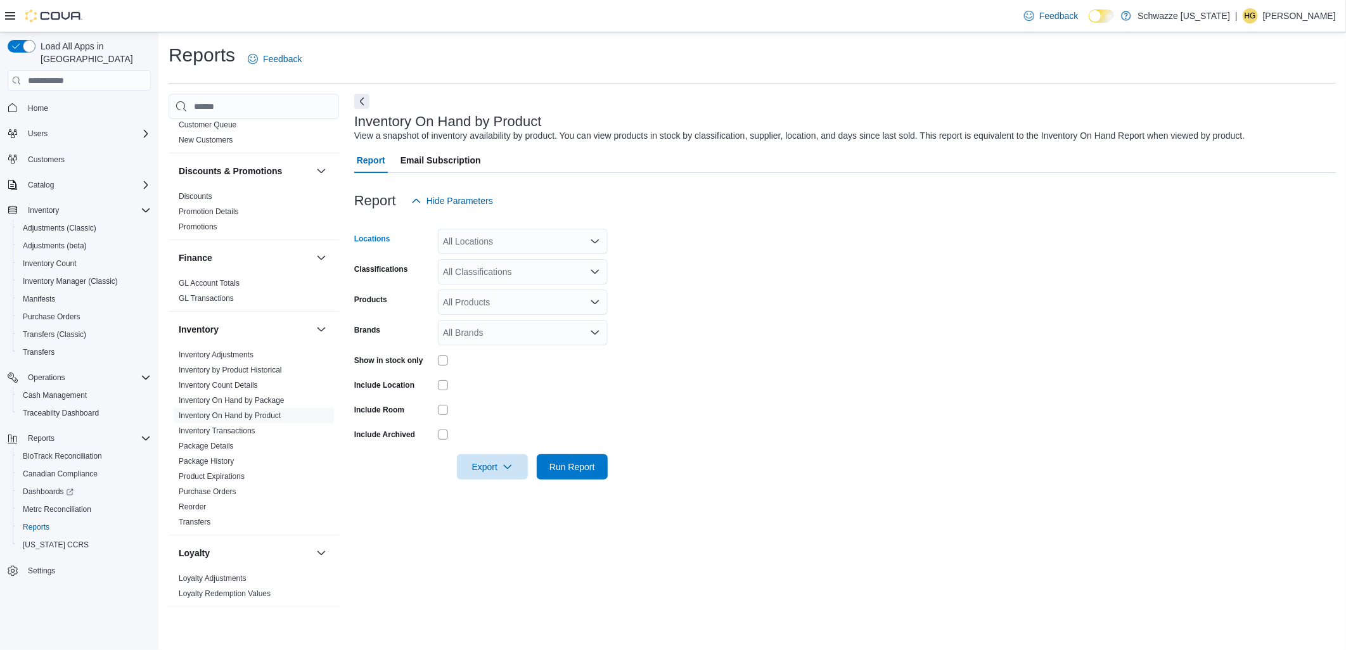
click at [473, 246] on div "All Locations" at bounding box center [523, 241] width 170 height 25
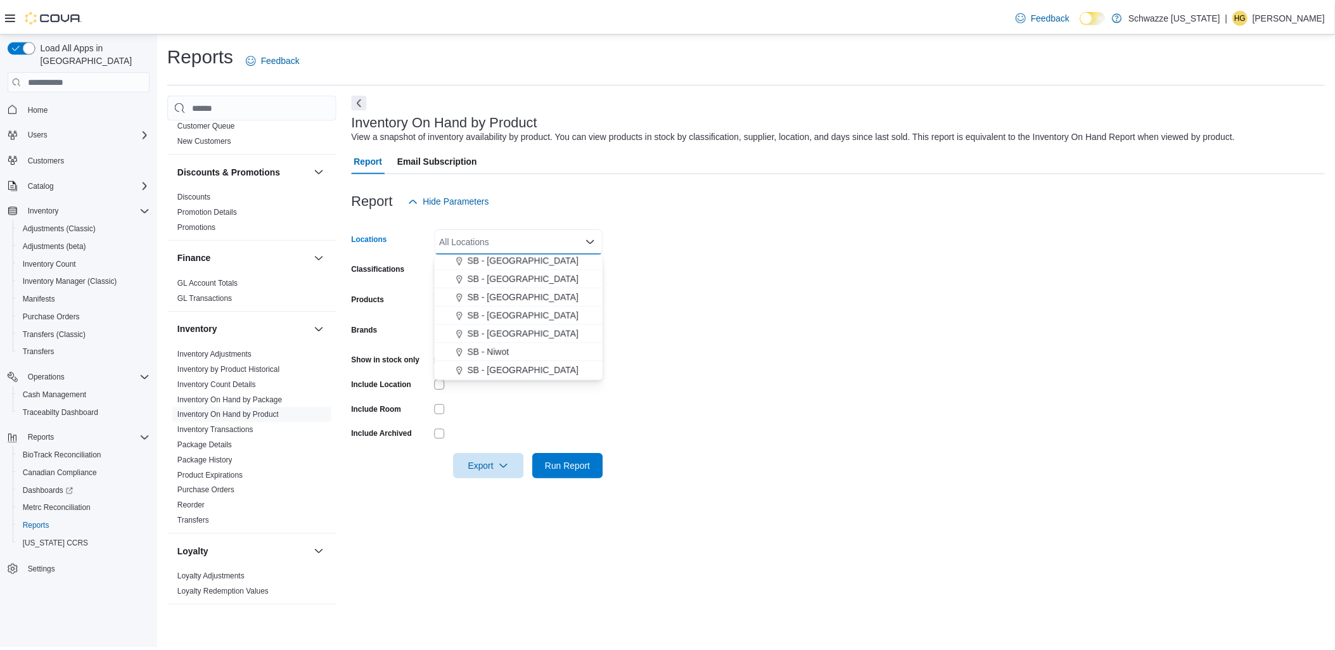
scroll to position [422, 0]
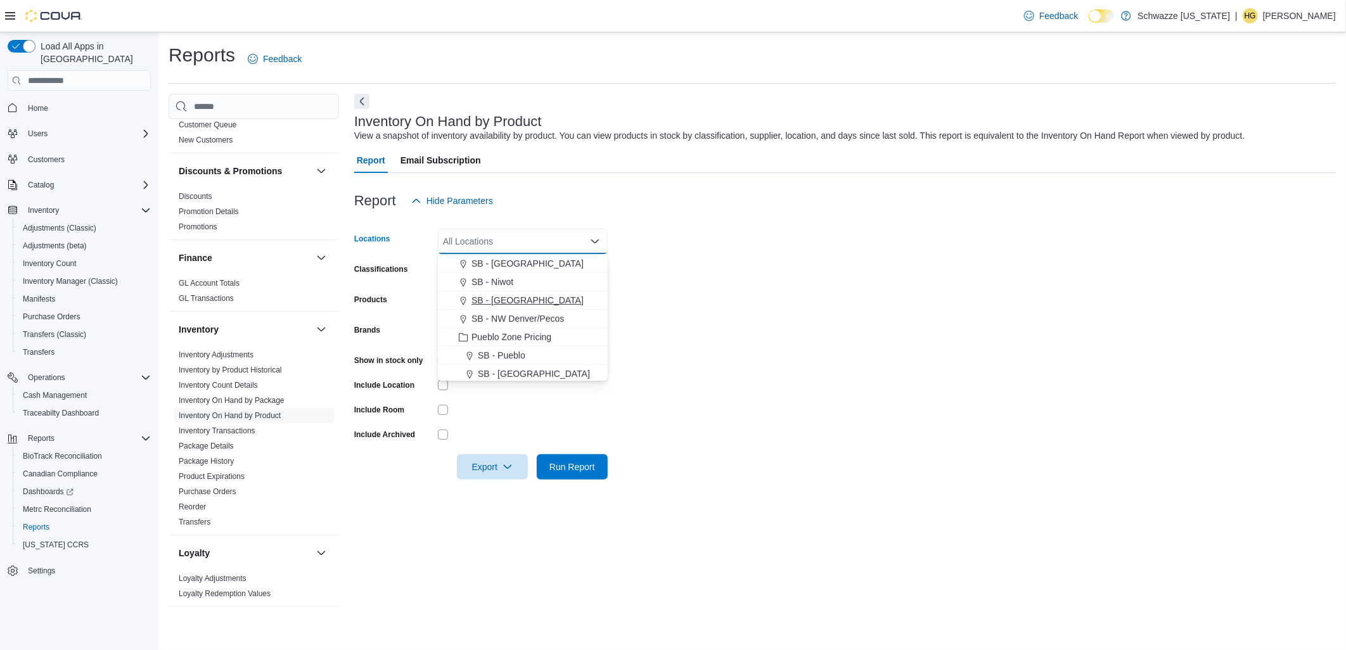
click at [541, 300] on span "SB - [GEOGRAPHIC_DATA]" at bounding box center [527, 300] width 112 height 13
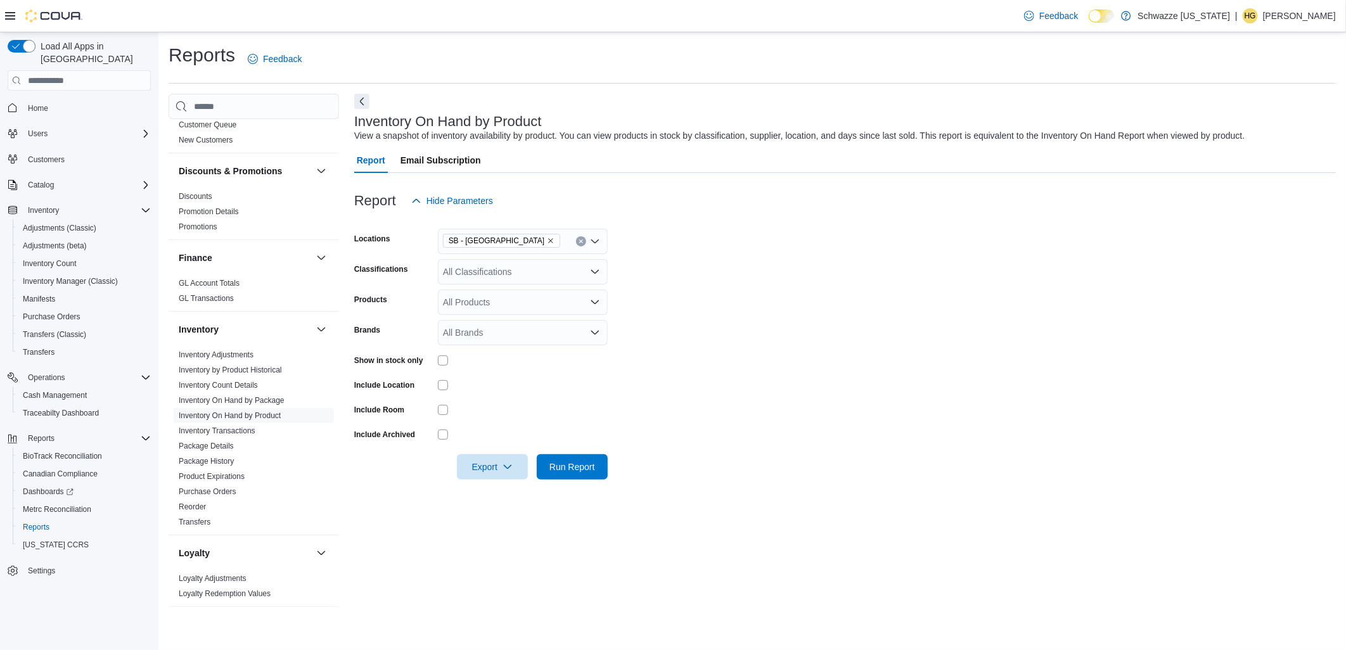
click at [868, 283] on form "Locations SB - [GEOGRAPHIC_DATA] Classifications All Classifications Products A…" at bounding box center [844, 346] width 981 height 266
click at [500, 267] on div "All Classifications" at bounding box center [523, 271] width 170 height 25
type input "***"
click at [492, 290] on span "Apparel" at bounding box center [486, 293] width 30 height 13
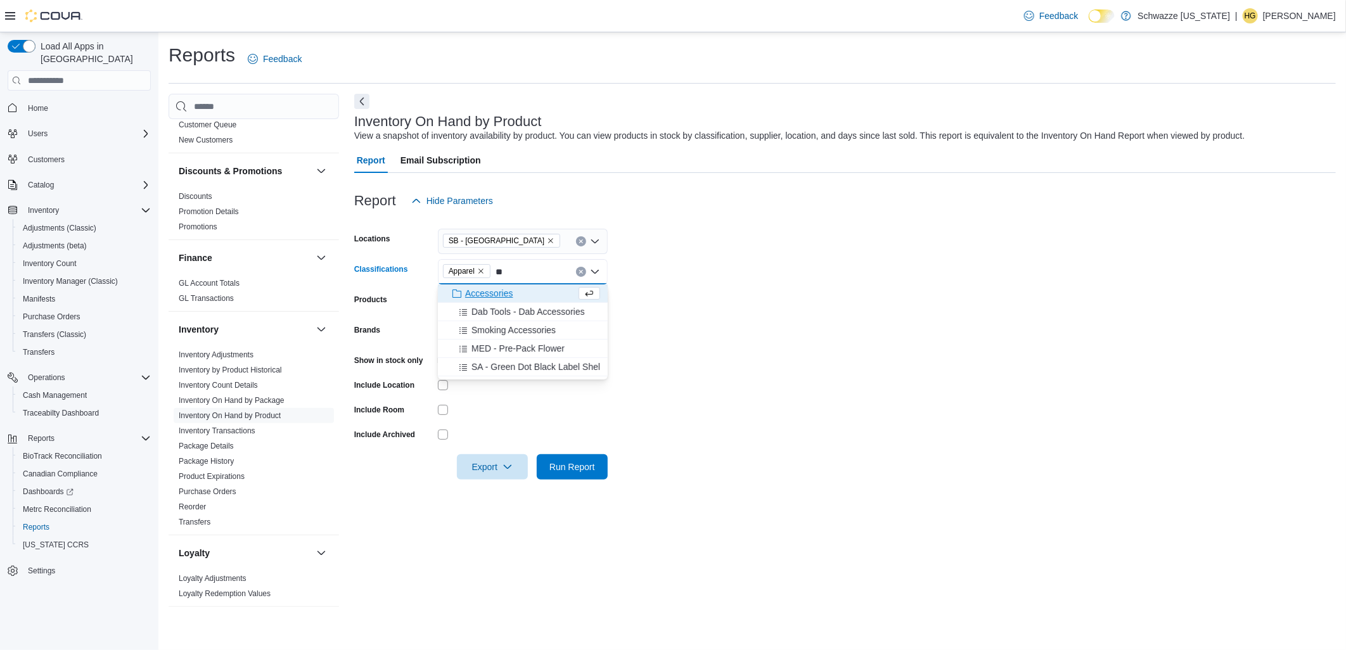
type input "**"
click at [509, 298] on span "Accessories" at bounding box center [489, 293] width 48 height 13
click at [704, 295] on form "Locations SB - [GEOGRAPHIC_DATA] Classifications Accessories Apparel Combo box.…" at bounding box center [844, 346] width 981 height 266
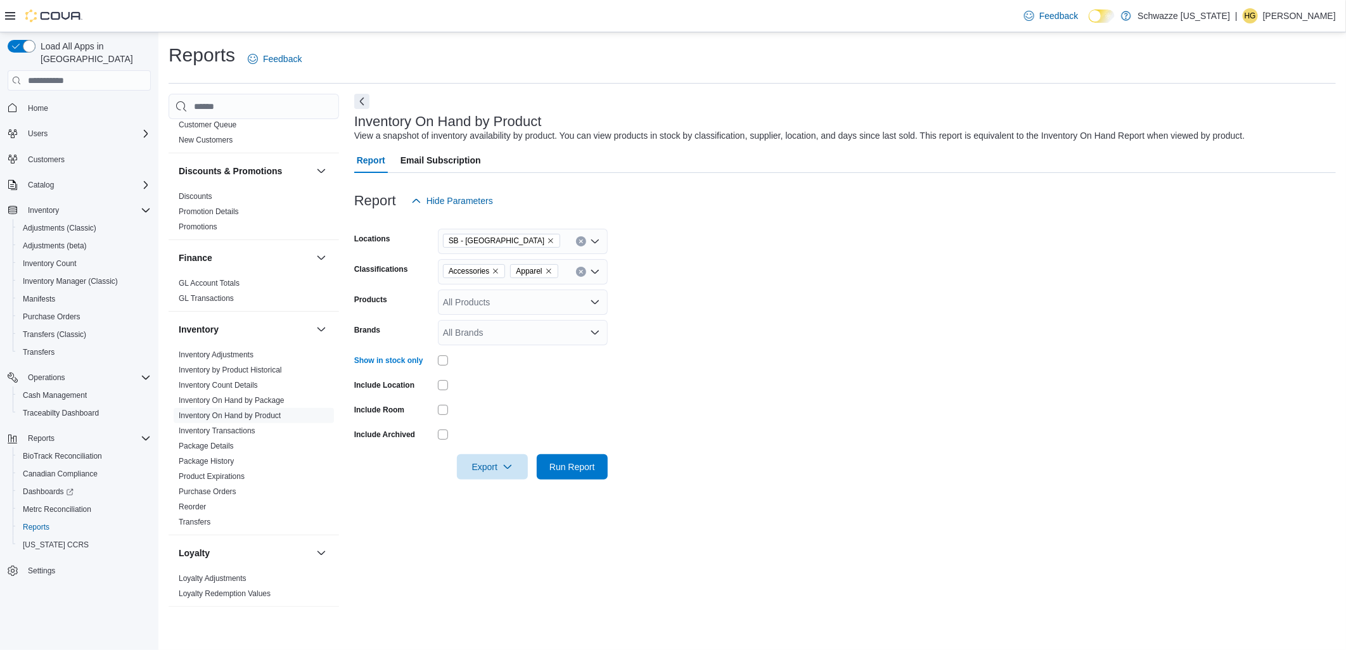
click at [642, 391] on form "Locations SB - [GEOGRAPHIC_DATA] Classifications Accessories Apparel Products A…" at bounding box center [844, 346] width 981 height 266
click at [590, 464] on span "Run Report" at bounding box center [572, 466] width 46 height 13
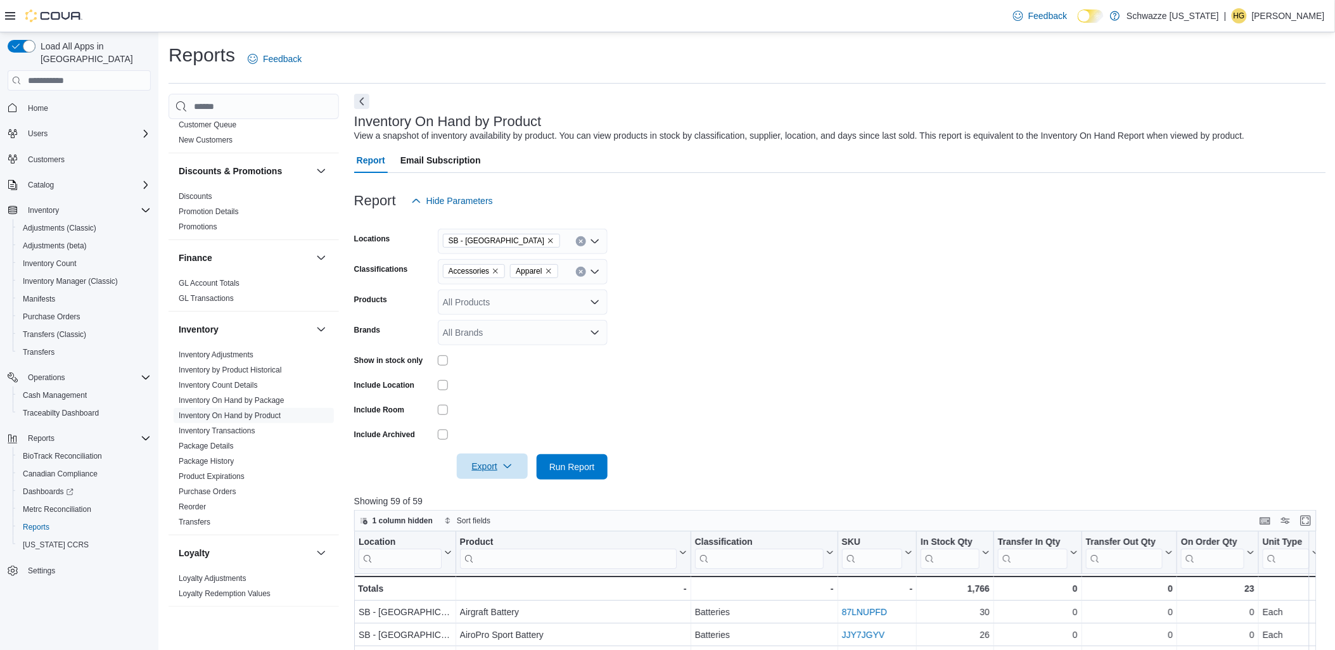
click at [488, 463] on span "Export" at bounding box center [492, 466] width 56 height 25
click at [507, 490] on span "Export to Excel" at bounding box center [494, 492] width 57 height 10
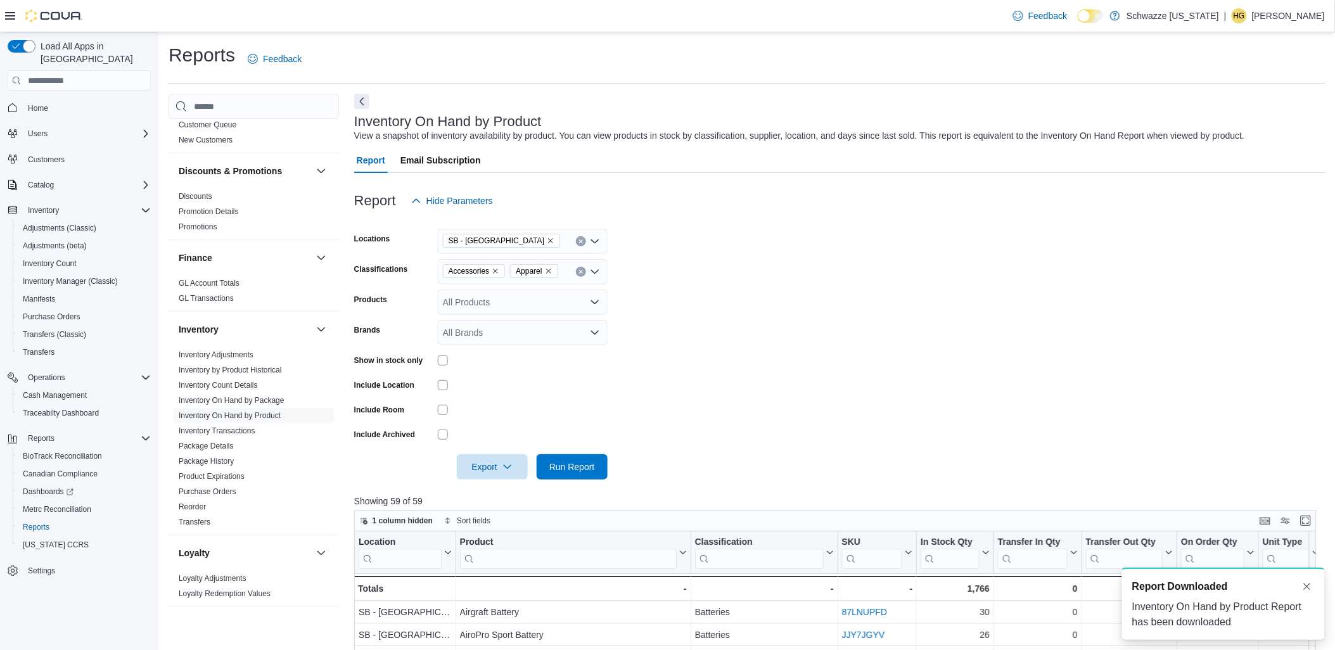
click at [818, 274] on form "Locations SB - [GEOGRAPHIC_DATA] Classifications Accessories Apparel Products A…" at bounding box center [840, 346] width 972 height 266
